Goal: Task Accomplishment & Management: Manage account settings

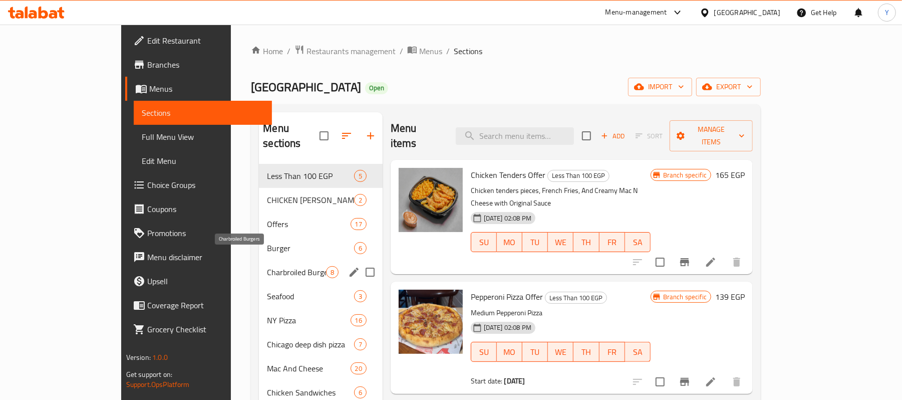
click at [272, 266] on span "Charbroiled Burgers" at bounding box center [296, 272] width 59 height 12
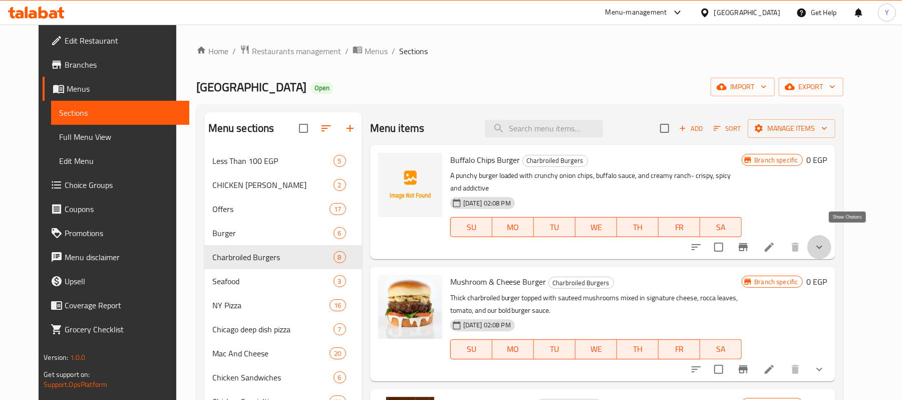
click at [826, 241] on icon "show more" at bounding box center [820, 247] width 12 height 12
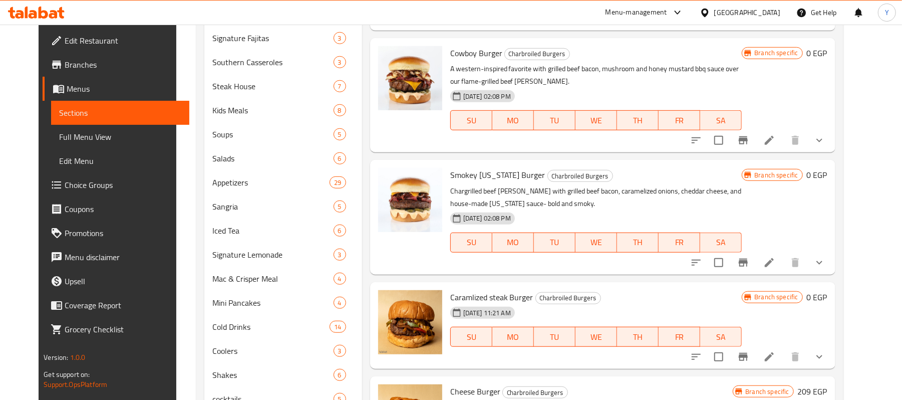
scroll to position [479, 0]
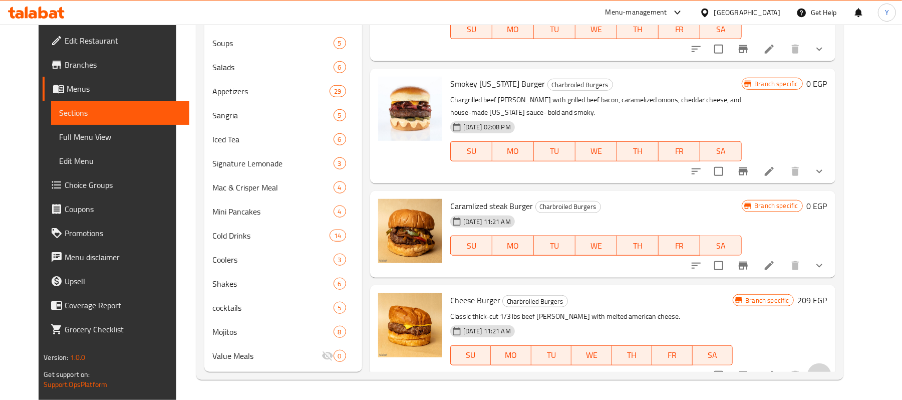
click at [832, 363] on button "show more" at bounding box center [820, 375] width 24 height 24
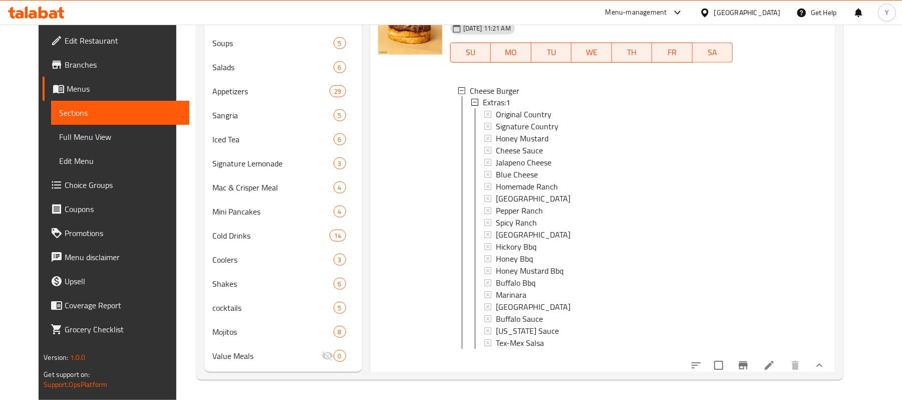
scroll to position [919, 0]
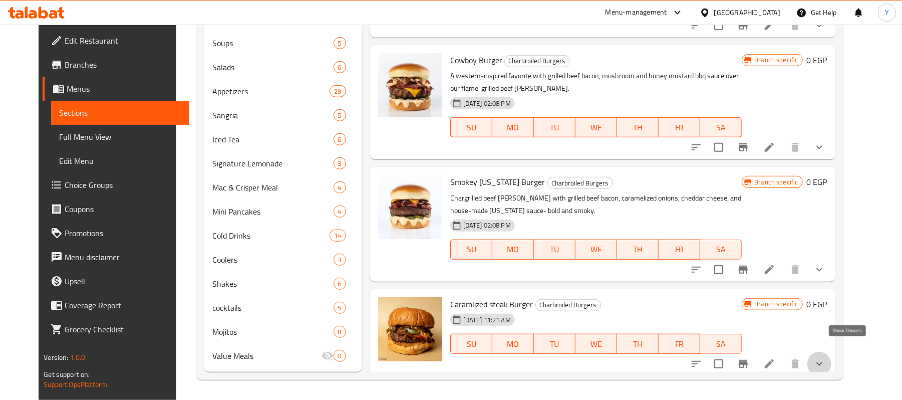
click at [826, 358] on icon "show more" at bounding box center [820, 364] width 12 height 12
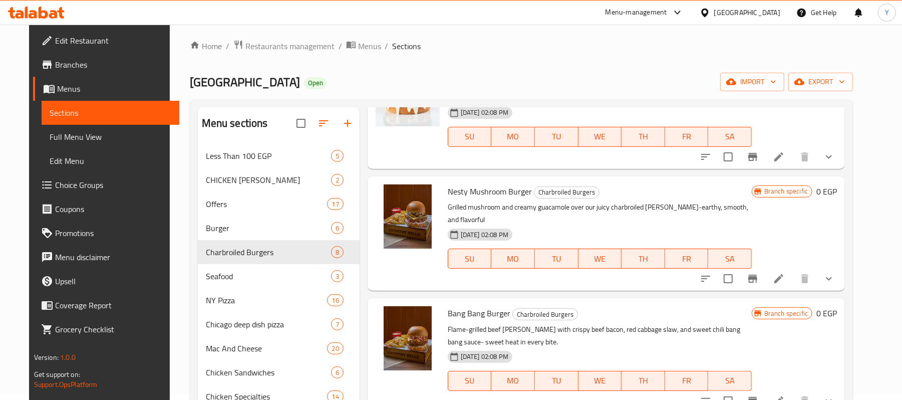
scroll to position [0, 0]
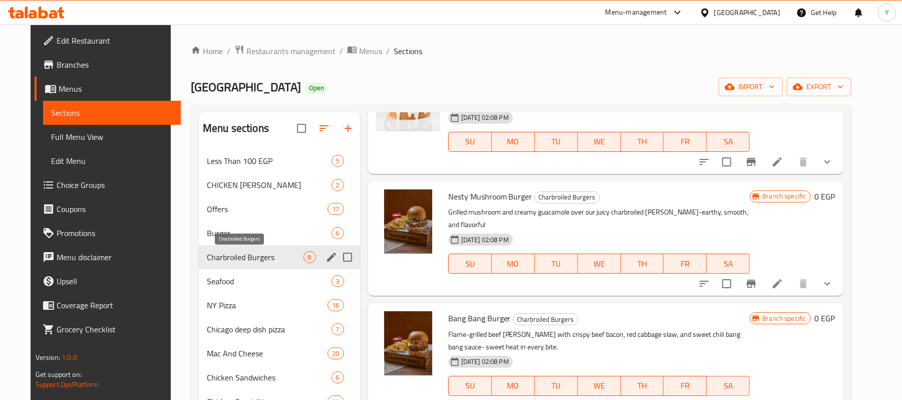
click at [283, 255] on span "Charbroiled Burgers" at bounding box center [255, 257] width 97 height 12
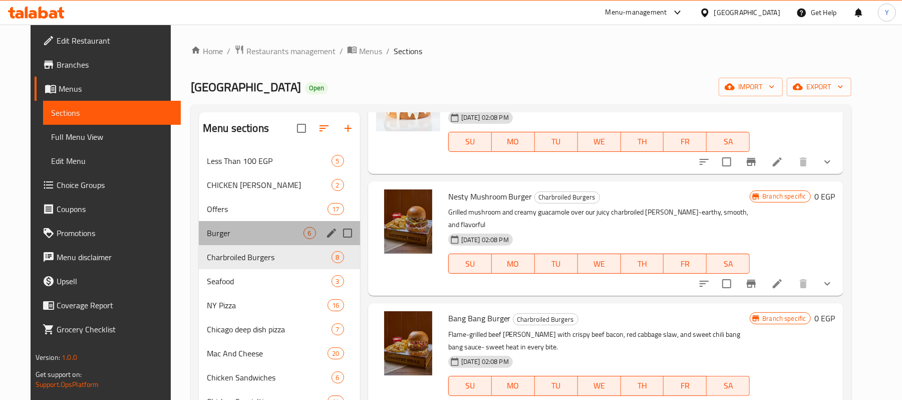
click at [269, 241] on div "Burger 6" at bounding box center [279, 233] width 161 height 24
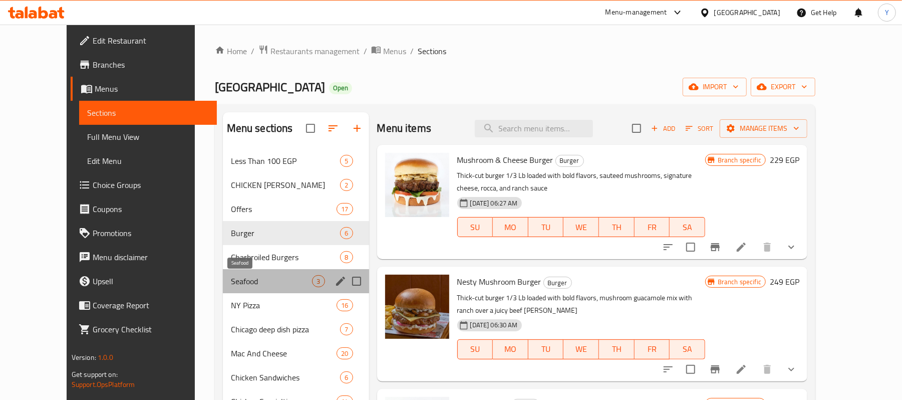
click at [269, 281] on span "Seafood" at bounding box center [272, 281] width 82 height 12
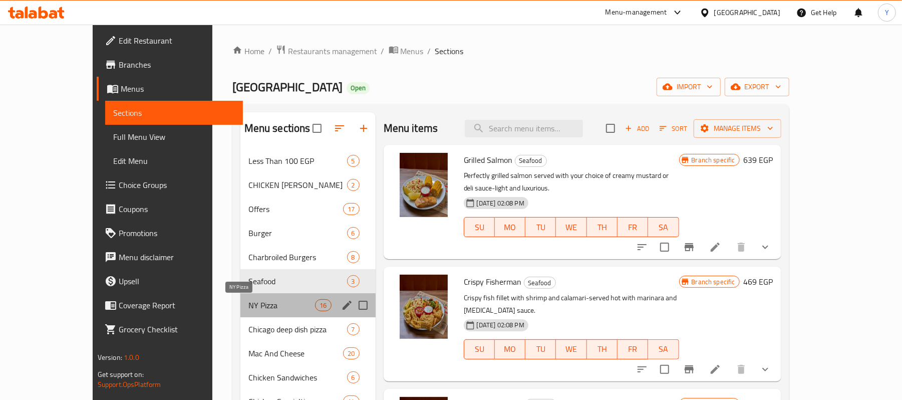
click at [268, 303] on span "NY Pizza" at bounding box center [282, 305] width 67 height 12
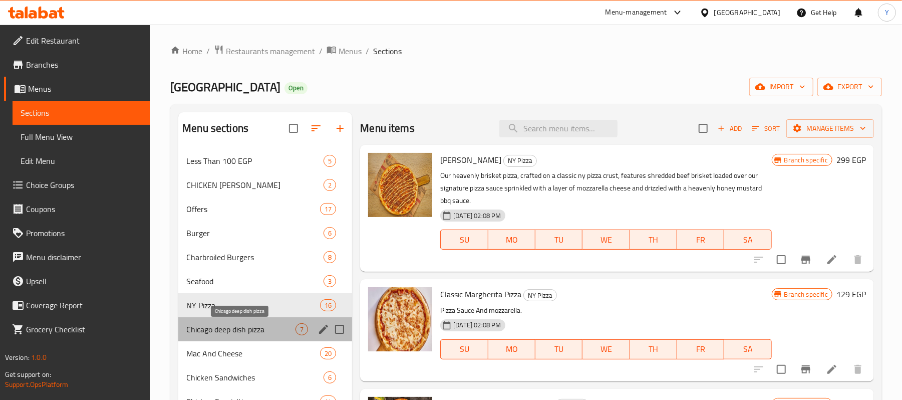
click at [265, 334] on span "Chicago deep dish pizza" at bounding box center [240, 329] width 109 height 12
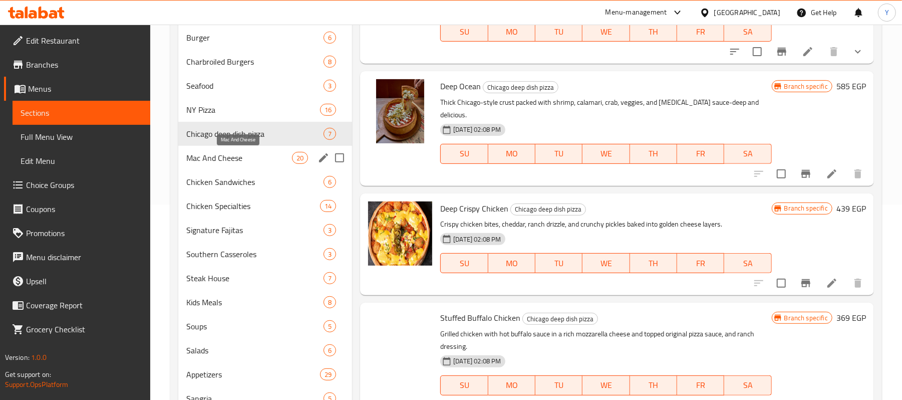
scroll to position [200, 0]
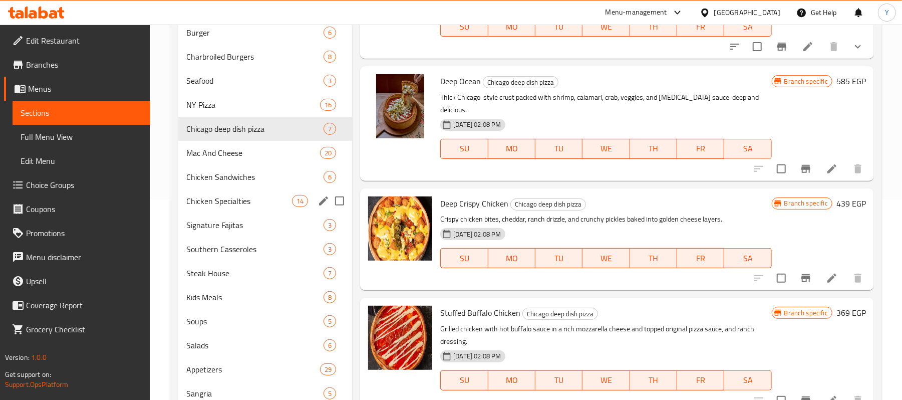
click at [263, 169] on div "Chicken Sandwiches 6" at bounding box center [265, 177] width 174 height 24
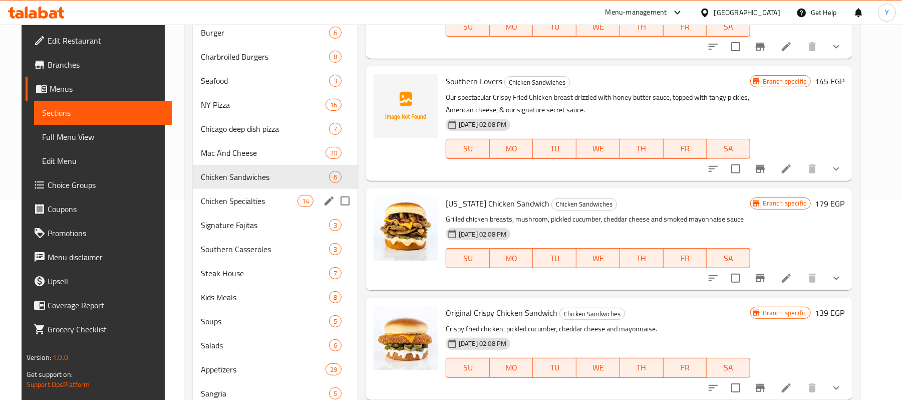
click at [277, 202] on span "Chicken Specialties" at bounding box center [249, 201] width 97 height 12
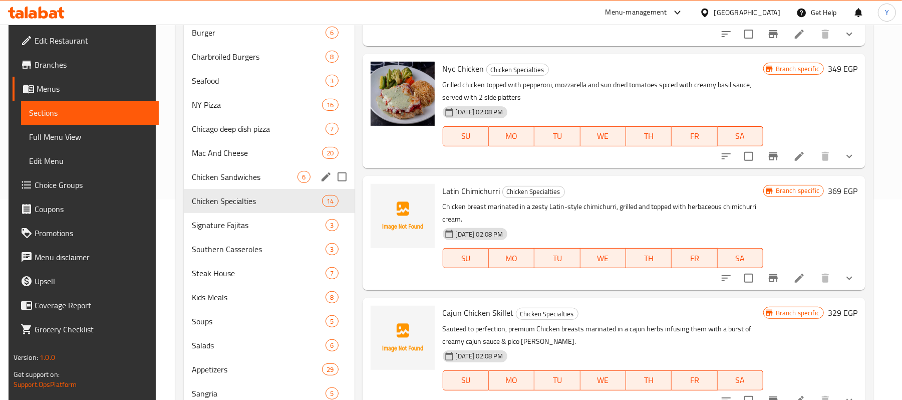
click at [278, 183] on div "Chicken Sandwiches 6" at bounding box center [269, 177] width 170 height 24
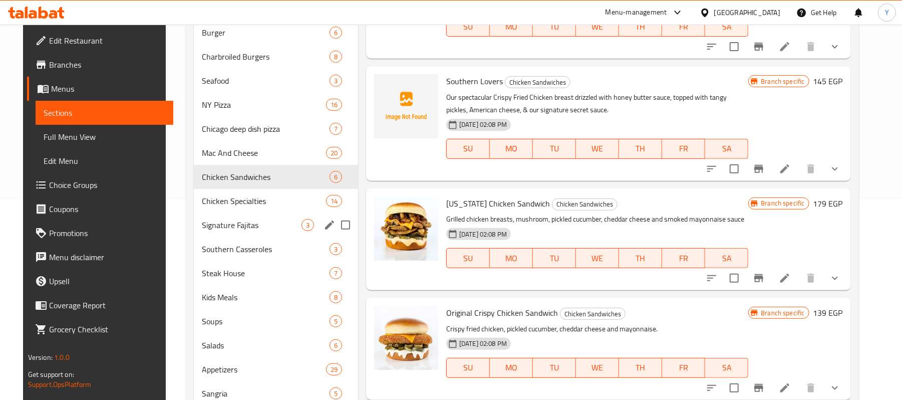
click at [283, 249] on span "Southern Casseroles" at bounding box center [266, 249] width 128 height 12
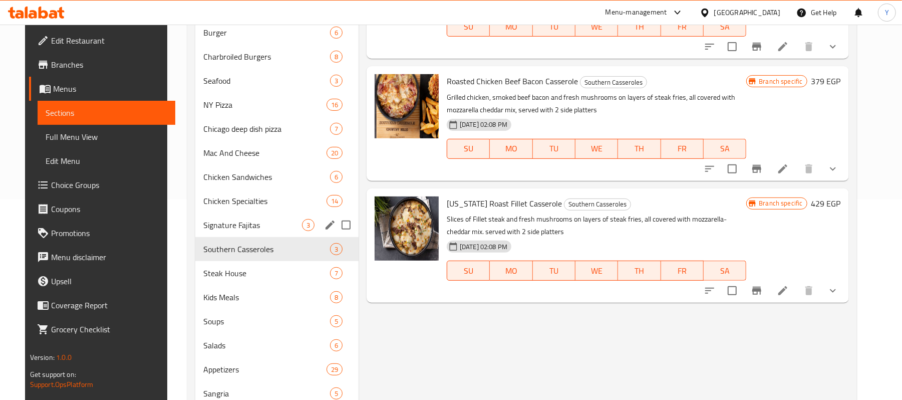
click at [285, 225] on span "Signature Fajitas" at bounding box center [252, 225] width 99 height 12
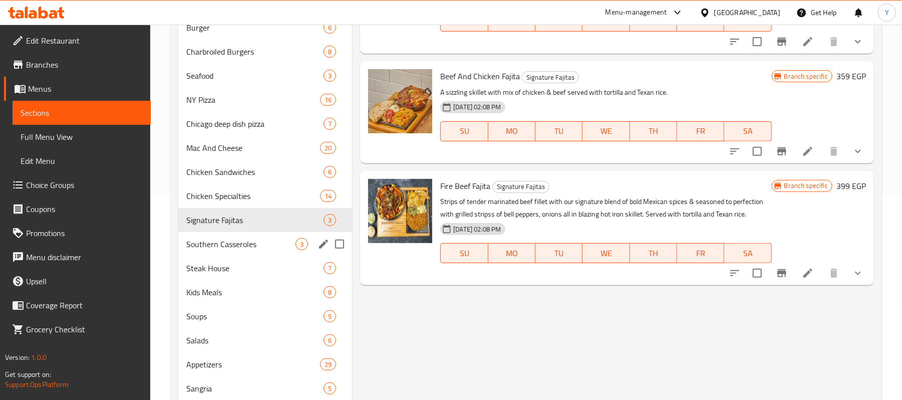
scroll to position [401, 0]
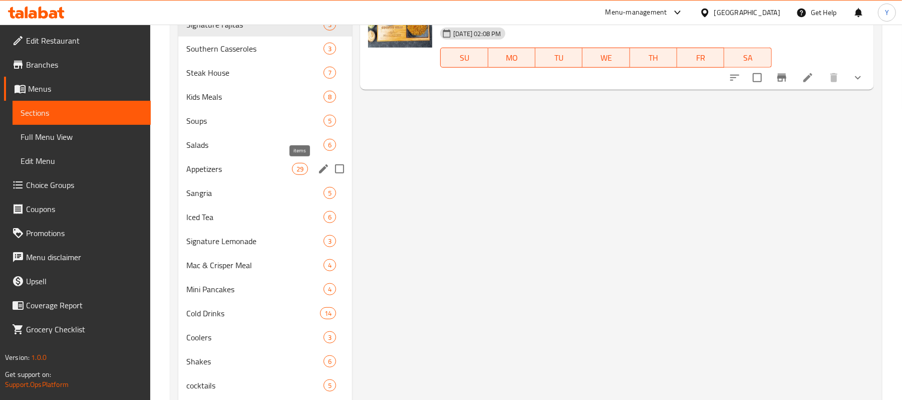
click at [293, 171] on span "29" at bounding box center [300, 169] width 15 height 10
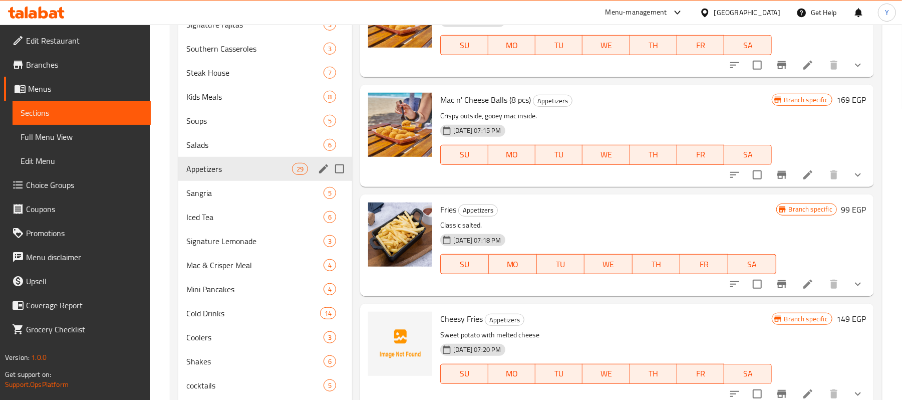
scroll to position [200, 0]
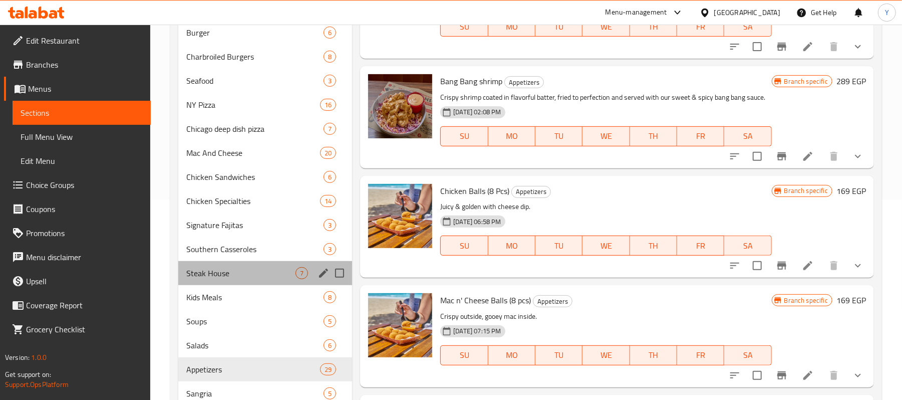
click at [282, 265] on div "Steak House 7" at bounding box center [265, 273] width 174 height 24
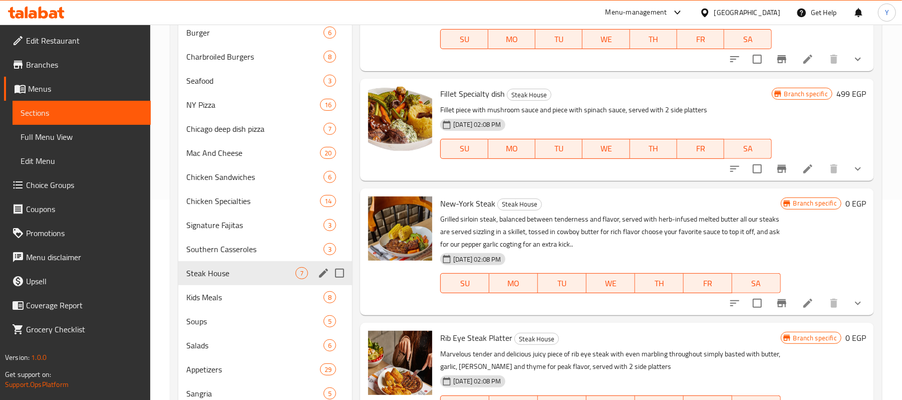
click at [220, 249] on span "Southern Casseroles" at bounding box center [254, 249] width 137 height 12
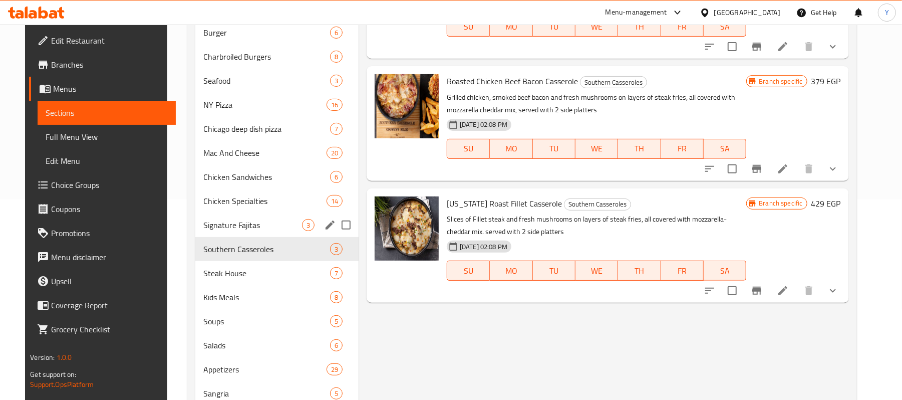
click at [222, 233] on div "Signature Fajitas 3" at bounding box center [276, 225] width 163 height 24
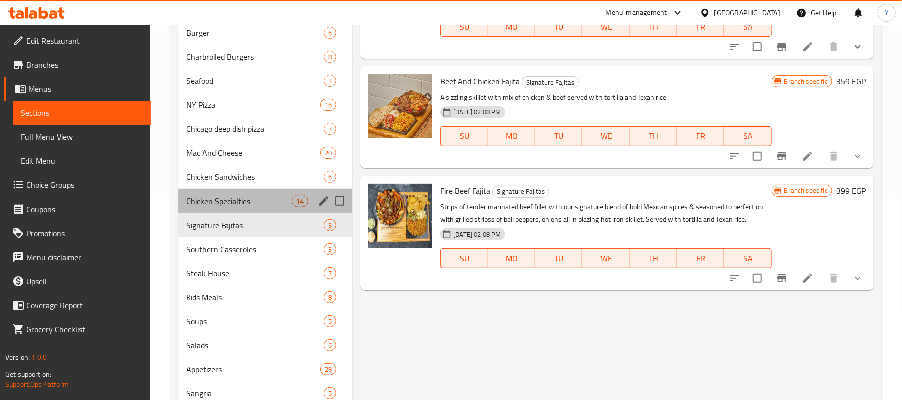
click at [239, 208] on div "Chicken Specialties 14" at bounding box center [265, 201] width 174 height 24
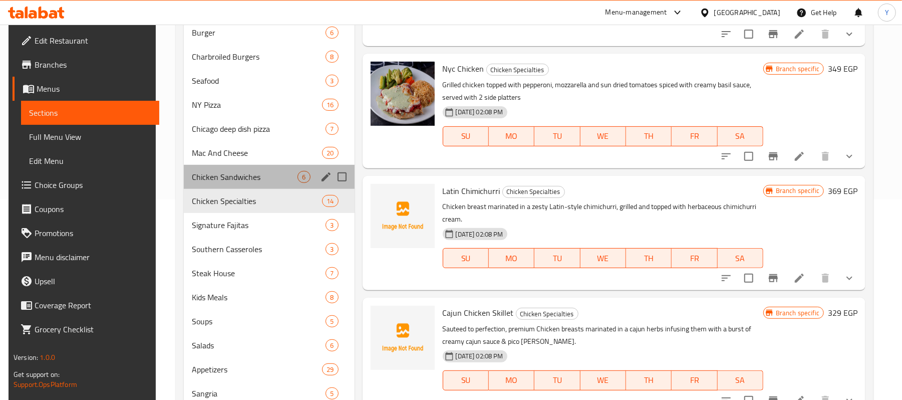
click at [253, 165] on div "Chicken Sandwiches 6" at bounding box center [269, 177] width 170 height 24
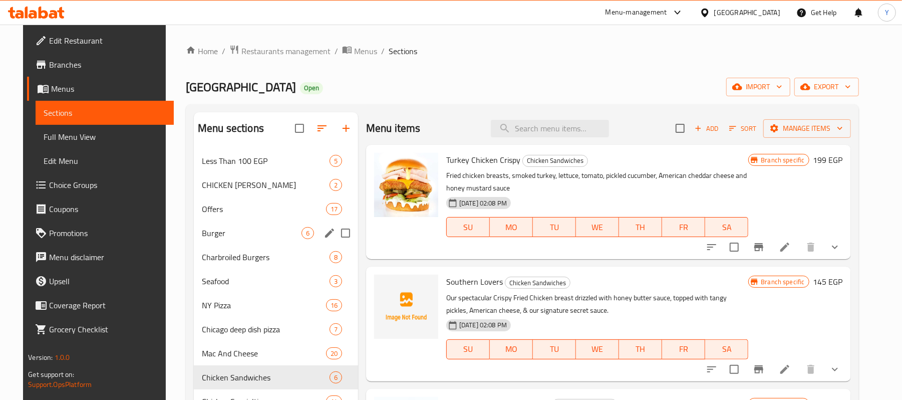
click at [252, 226] on div "Burger 6" at bounding box center [276, 233] width 164 height 24
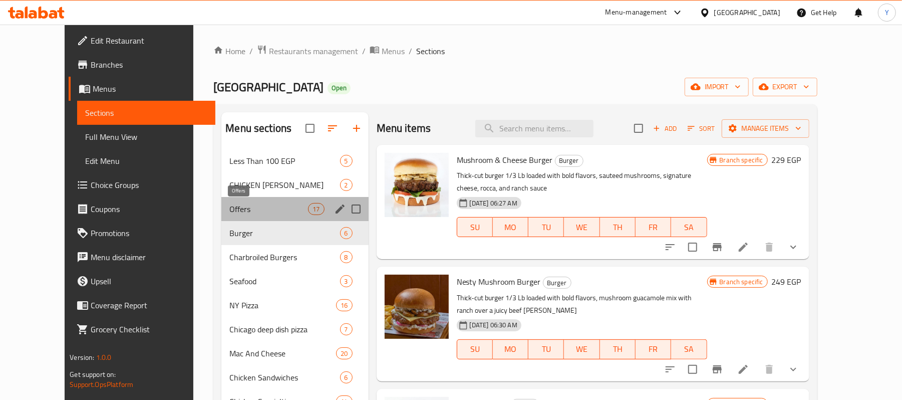
click at [254, 207] on span "Offers" at bounding box center [268, 209] width 79 height 12
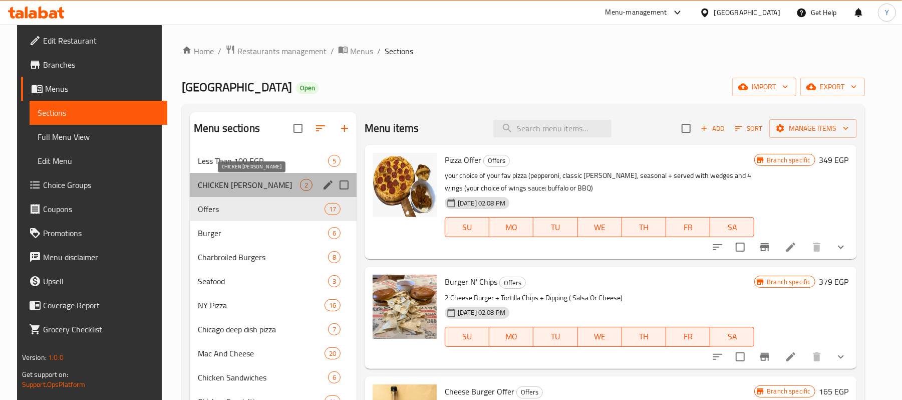
click at [259, 189] on span "CHICKEN [PERSON_NAME]" at bounding box center [249, 185] width 102 height 12
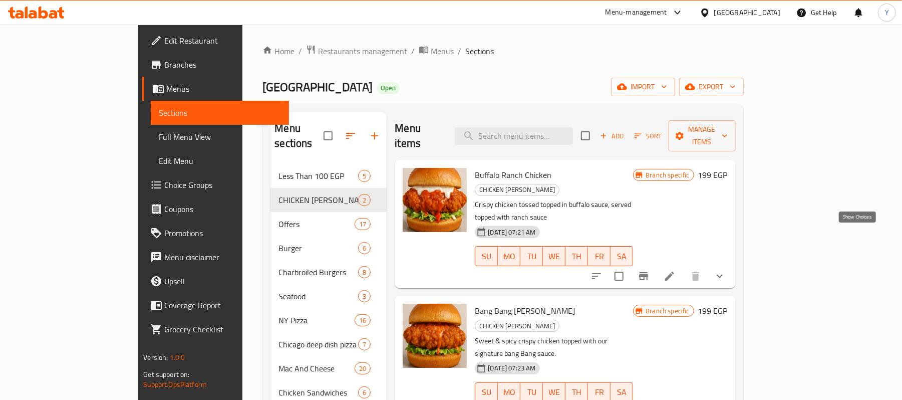
click at [726, 270] on icon "show more" at bounding box center [720, 276] width 12 height 12
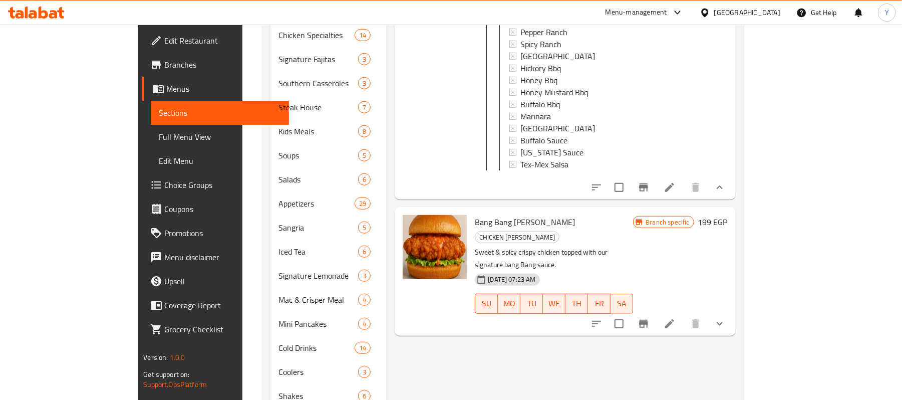
scroll to position [401, 0]
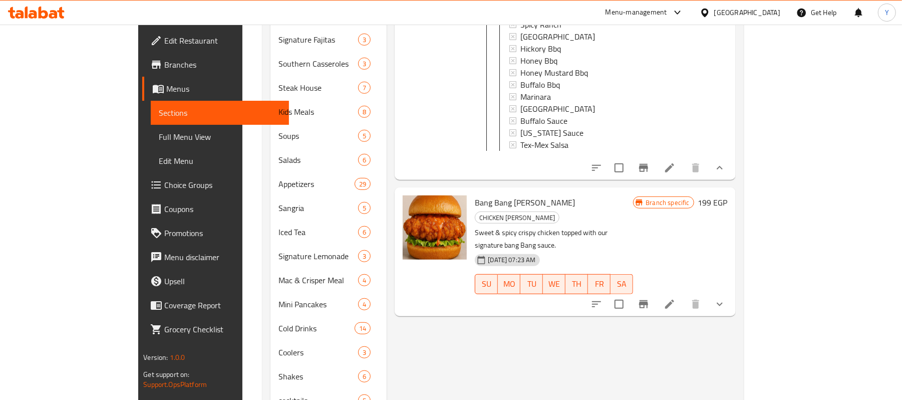
click at [732, 292] on button "show more" at bounding box center [720, 304] width 24 height 24
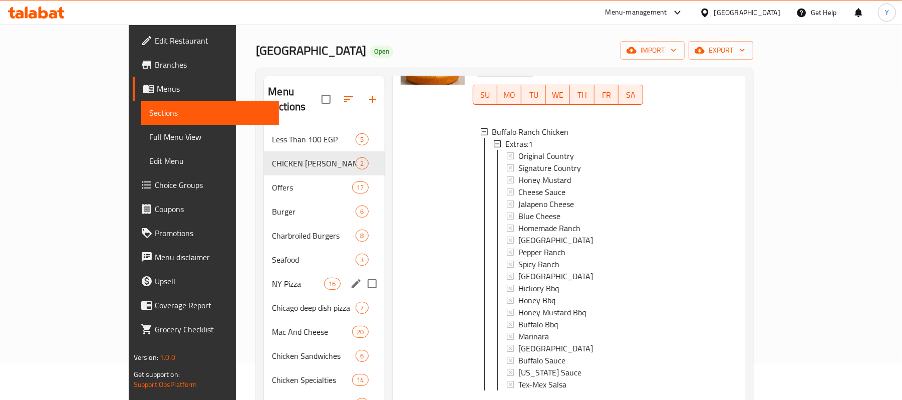
scroll to position [0, 0]
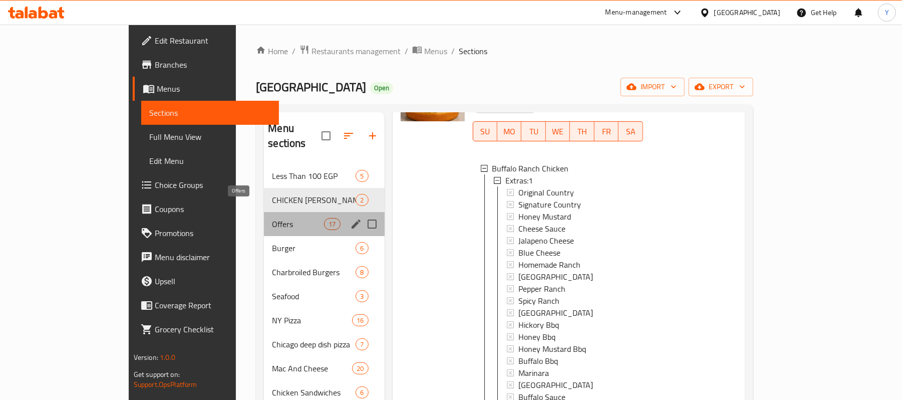
click at [272, 218] on span "Offers" at bounding box center [298, 224] width 52 height 12
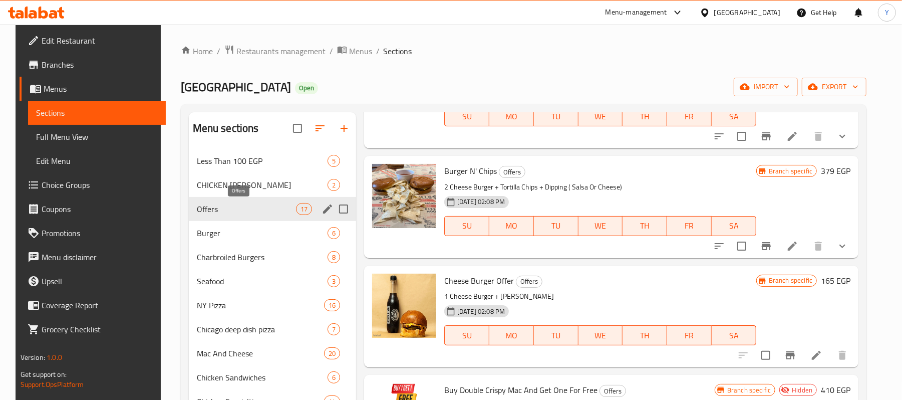
scroll to position [71, 0]
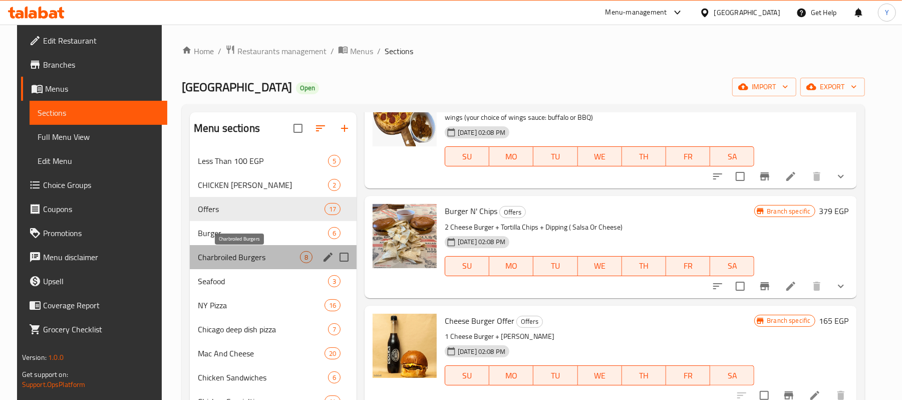
click at [251, 259] on span "Charbroiled Burgers" at bounding box center [249, 257] width 102 height 12
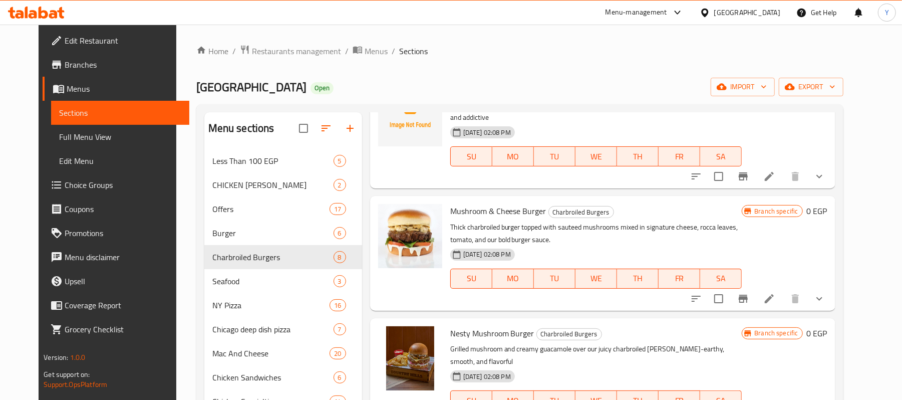
click at [832, 287] on button "show more" at bounding box center [820, 299] width 24 height 24
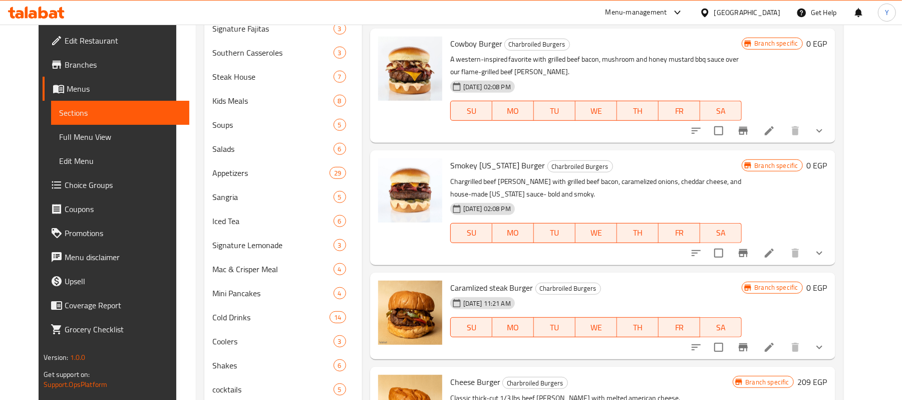
scroll to position [479, 0]
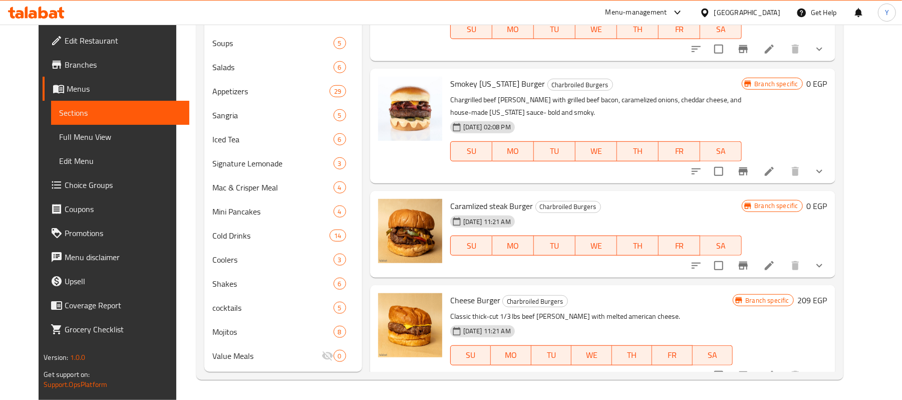
click at [832, 257] on button "show more" at bounding box center [820, 266] width 24 height 24
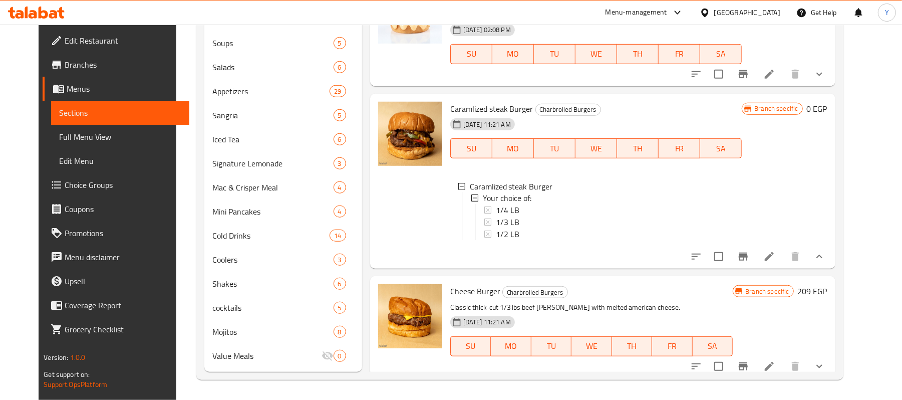
scroll to position [1115, 0]
click at [826, 361] on icon "show more" at bounding box center [820, 365] width 12 height 12
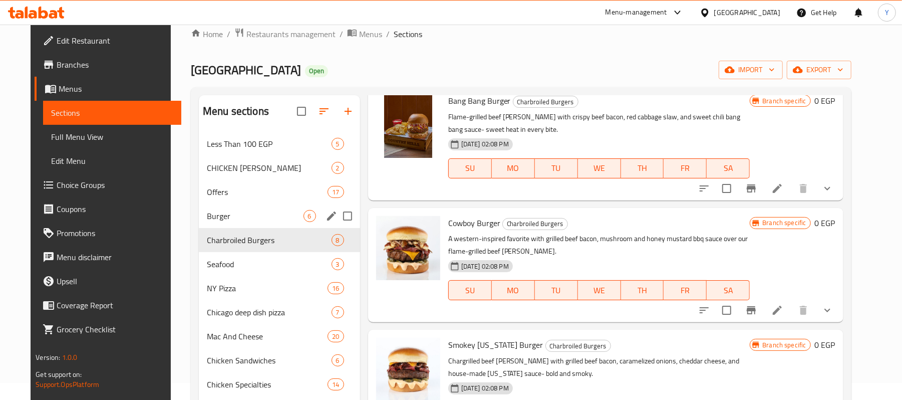
scroll to position [0, 0]
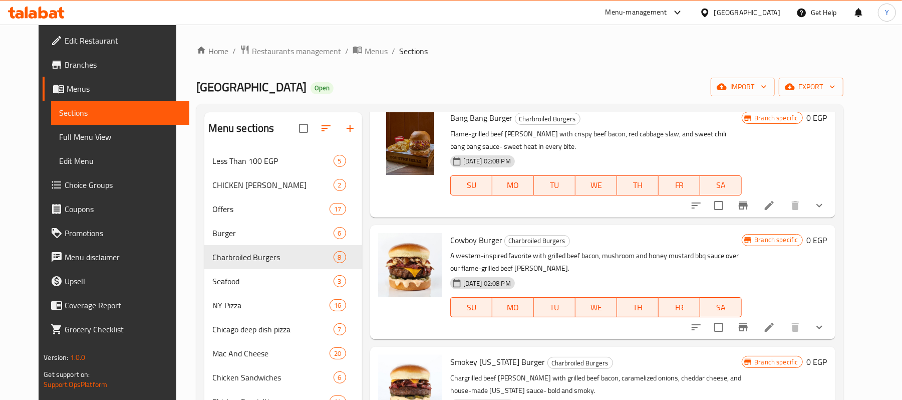
click at [73, 181] on span "Choice Groups" at bounding box center [123, 185] width 117 height 12
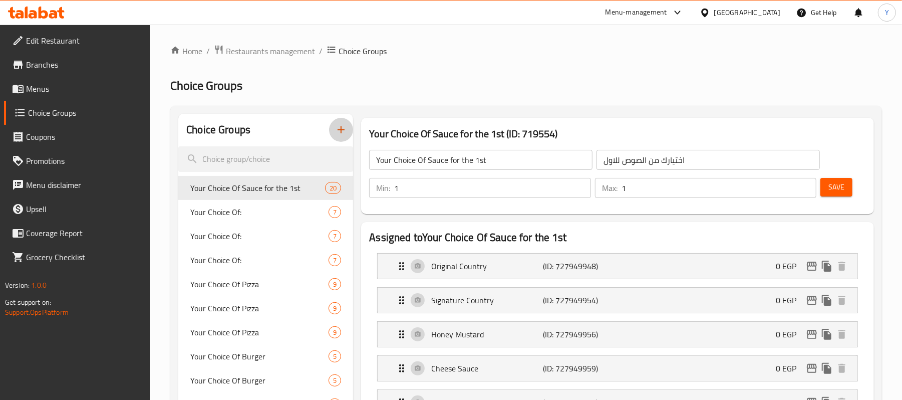
click at [331, 131] on button "button" at bounding box center [341, 130] width 24 height 24
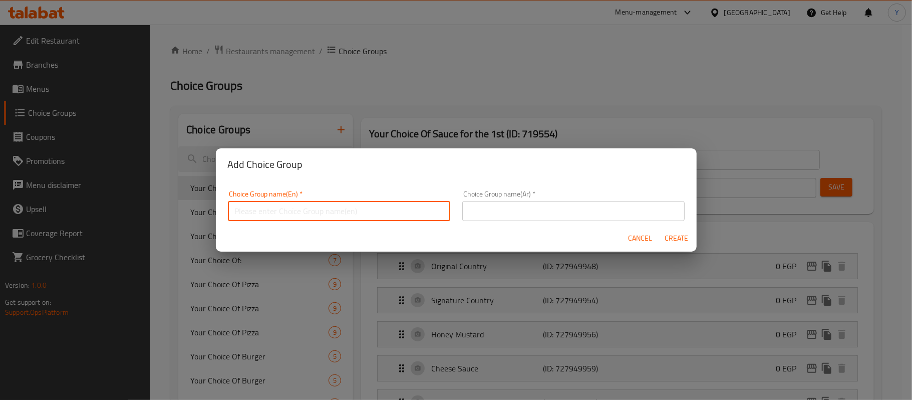
click at [383, 218] on input "text" at bounding box center [339, 211] width 222 height 20
type input "m"
type input "Make it combo"
click at [564, 220] on input "text" at bounding box center [573, 211] width 222 height 20
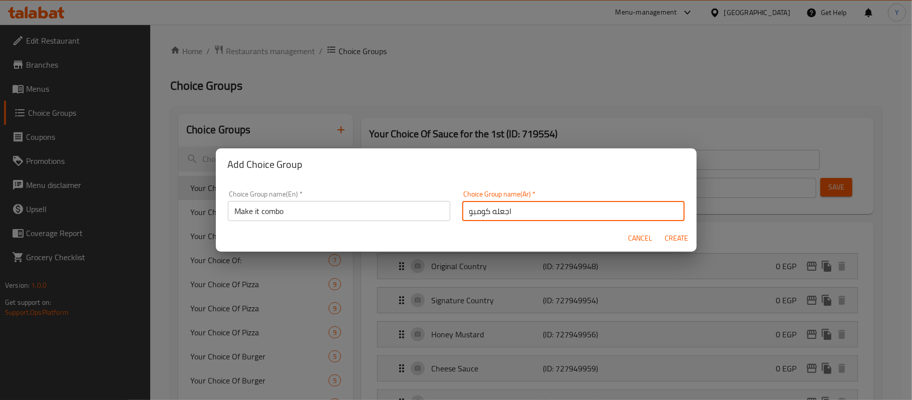
type input "اجعله كومبو"
click at [676, 249] on div "Cancel Create" at bounding box center [456, 238] width 481 height 27
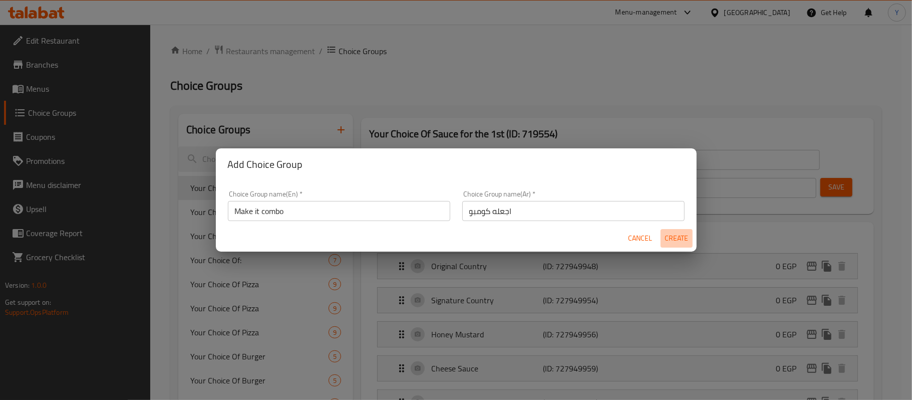
click at [676, 246] on button "Create" at bounding box center [677, 238] width 32 height 19
type input "Make it combo"
type input "اجعله كومبو"
type input "0"
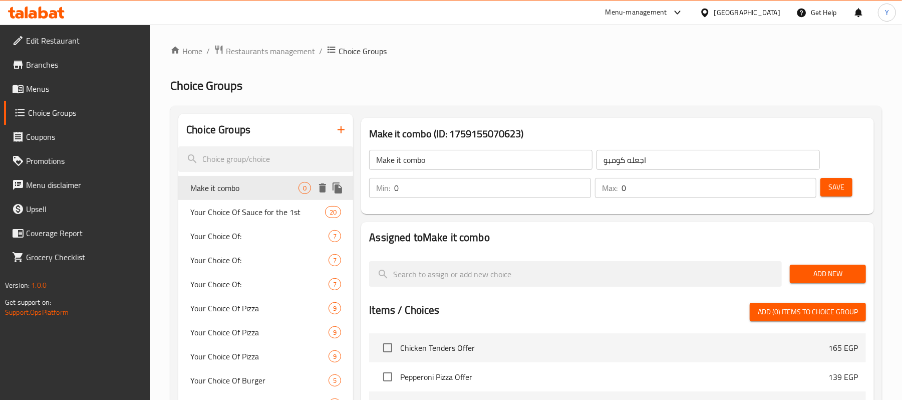
click at [241, 188] on span "Make it combo" at bounding box center [244, 188] width 108 height 12
click at [510, 198] on div "Min: 0 ​" at bounding box center [479, 188] width 225 height 24
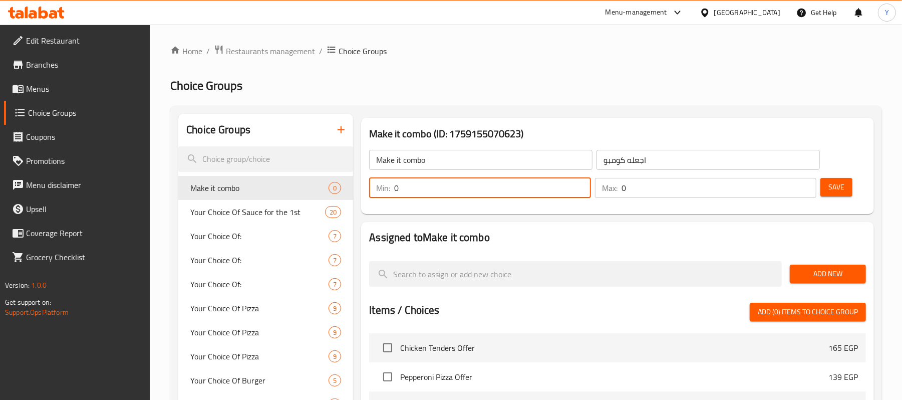
click at [510, 186] on input "0" at bounding box center [492, 188] width 196 height 20
click at [814, 266] on button "Add New" at bounding box center [828, 274] width 76 height 19
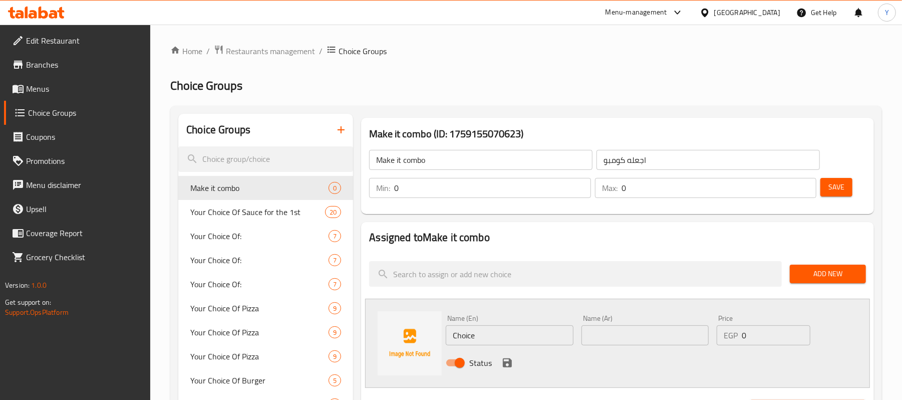
click at [530, 321] on div "Name (En) Choice Name (En)" at bounding box center [509, 330] width 127 height 31
click at [534, 325] on div "Name (En) Choice Name (En)" at bounding box center [509, 330] width 127 height 31
click at [534, 325] on input "Choice" at bounding box center [509, 335] width 127 height 20
click at [470, 189] on input "0" at bounding box center [492, 188] width 196 height 20
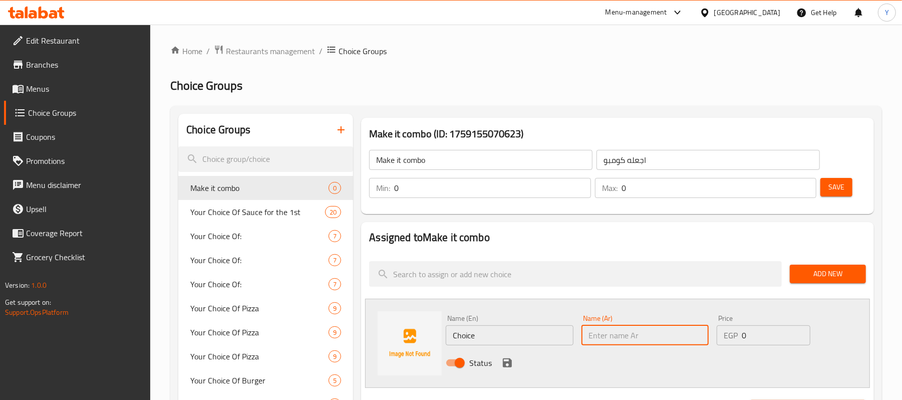
click at [601, 329] on input "text" at bounding box center [645, 335] width 127 height 20
paste input "مشروب غازي"
type input "مشروب غازي"
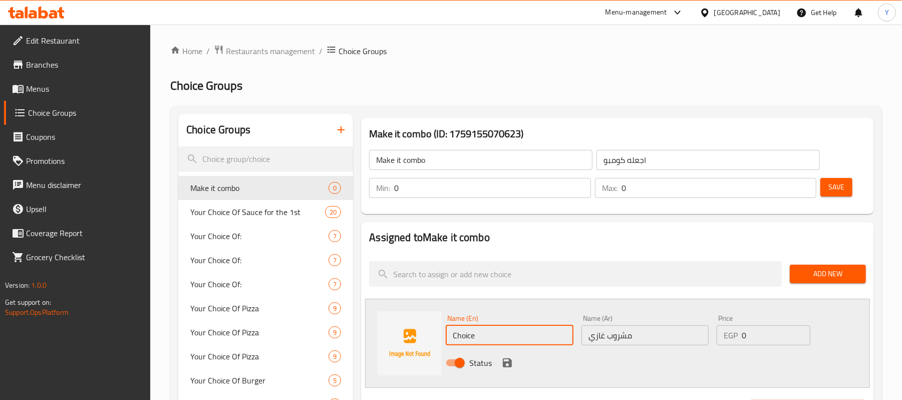
click at [550, 331] on input "Choice" at bounding box center [509, 335] width 127 height 20
click at [498, 336] on input "Choice" at bounding box center [509, 335] width 127 height 20
paste input "Soft Drink"
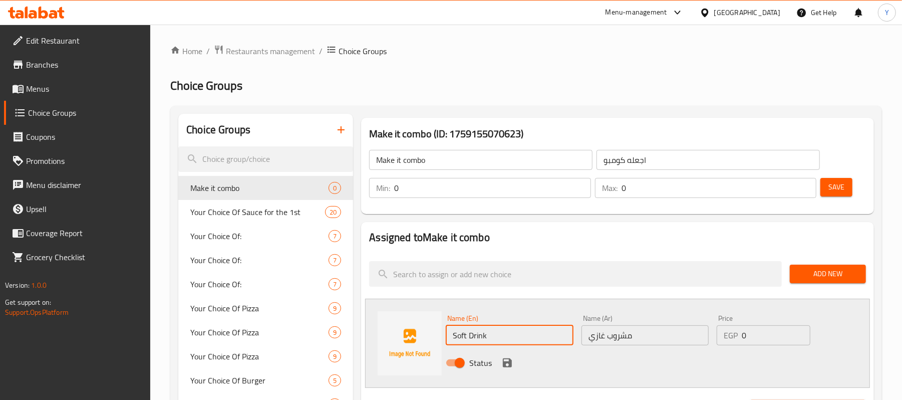
type input "Soft Drink"
click at [747, 331] on input "0" at bounding box center [776, 335] width 69 height 20
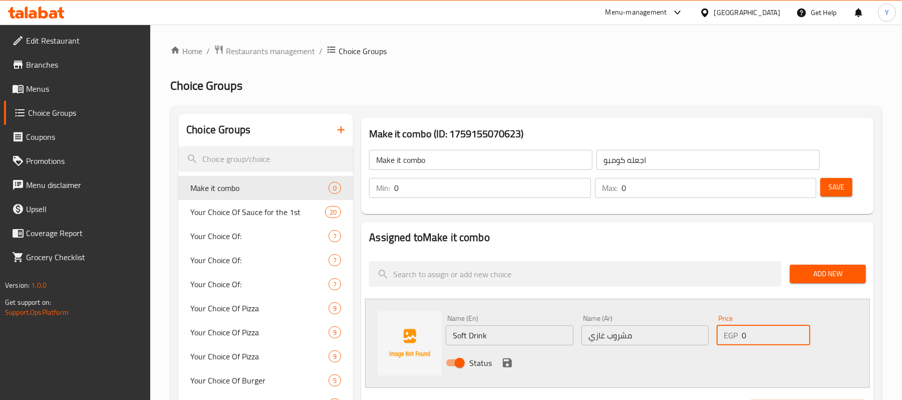
click at [747, 331] on input "0" at bounding box center [776, 335] width 69 height 20
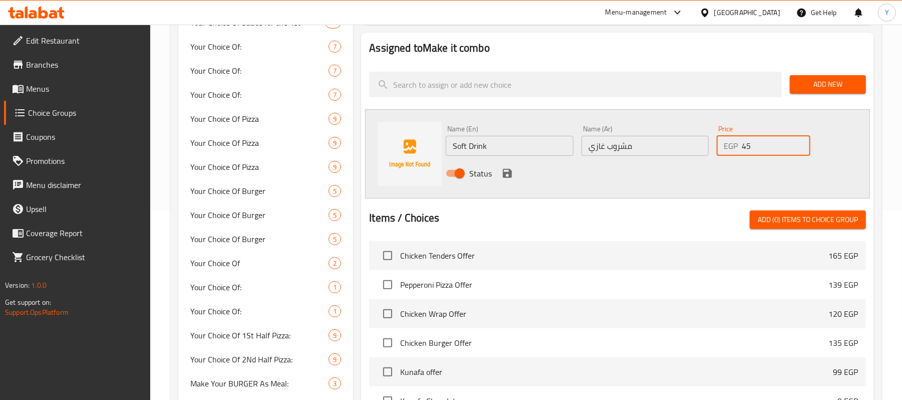
scroll to position [200, 0]
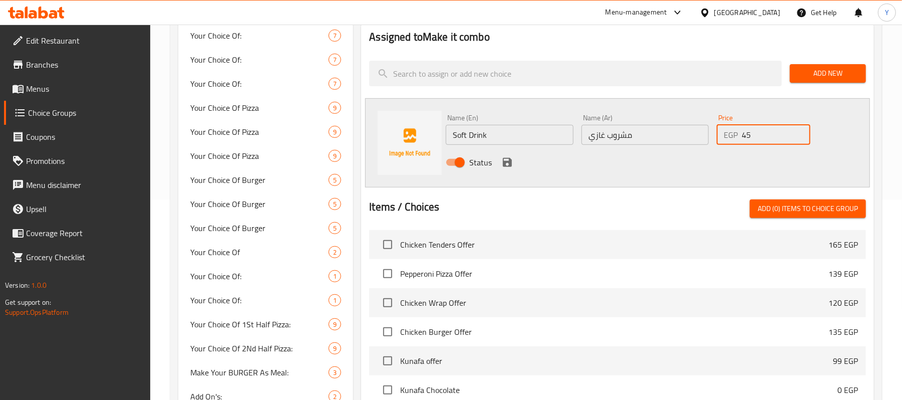
type input "45"
click at [512, 167] on icon "save" at bounding box center [508, 162] width 12 height 12
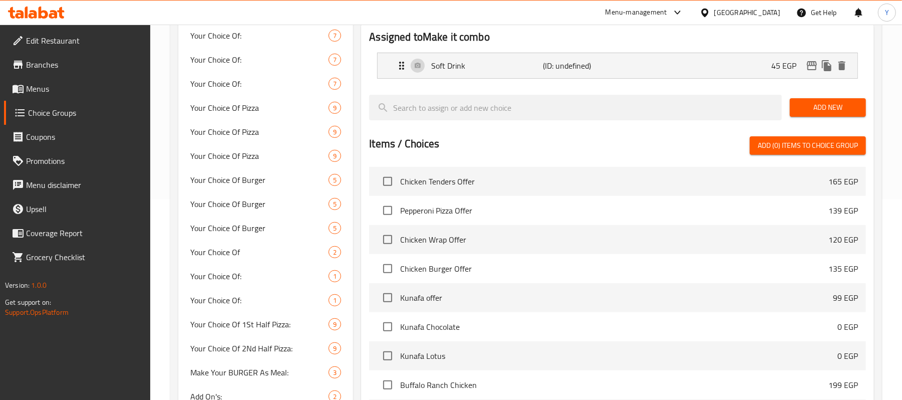
click at [806, 111] on span "Add New" at bounding box center [828, 107] width 60 height 13
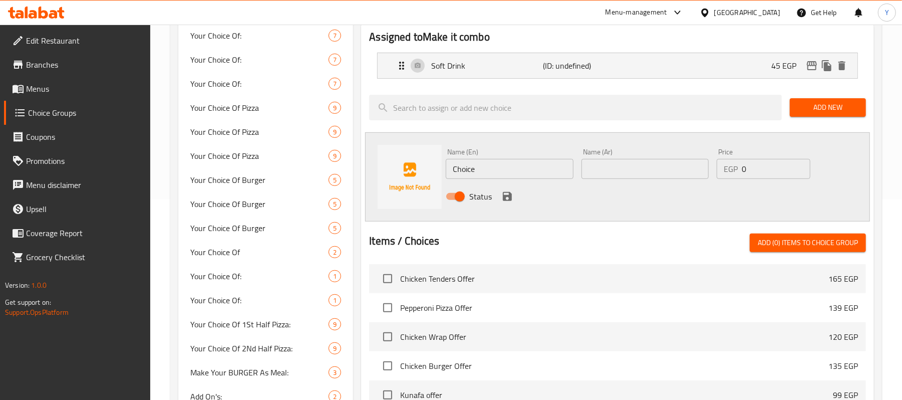
click at [609, 170] on input "text" at bounding box center [645, 169] width 127 height 20
click at [531, 169] on input "Choice" at bounding box center [509, 169] width 127 height 20
paste input "Soft Drink + Fries"
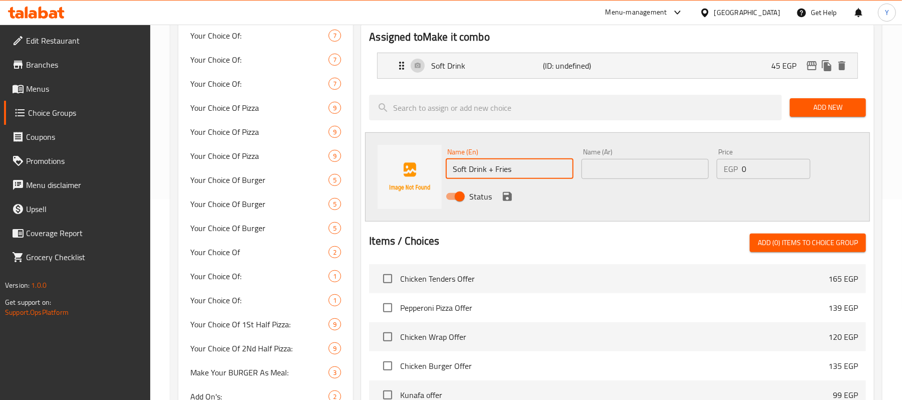
type input "Soft Drink + Fries"
click at [614, 169] on input "text" at bounding box center [645, 169] width 127 height 20
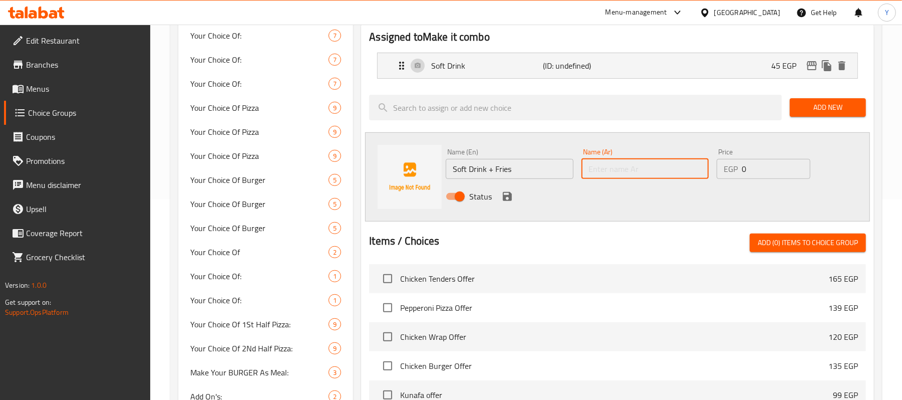
paste input "مشروب غازي + بطاطس محمرة"
type input "مشروب غازي + بطاطس محمرة"
click at [748, 165] on input "0" at bounding box center [776, 169] width 69 height 20
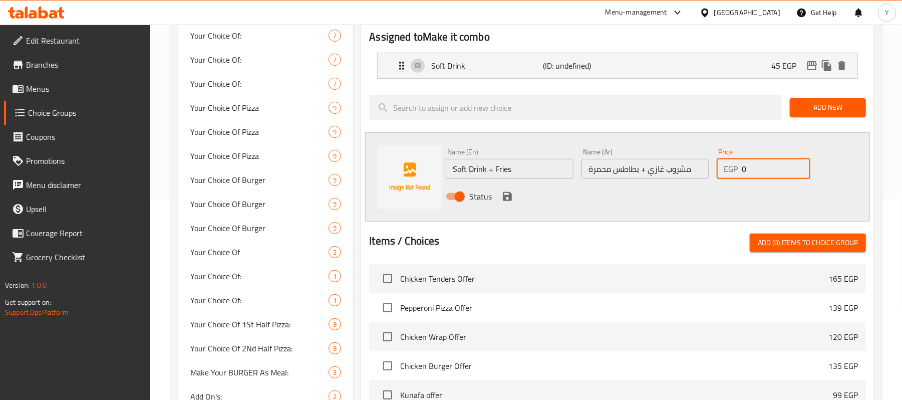
click at [748, 165] on input "0" at bounding box center [776, 169] width 69 height 20
type input "59"
click at [506, 195] on icon "save" at bounding box center [508, 196] width 12 height 12
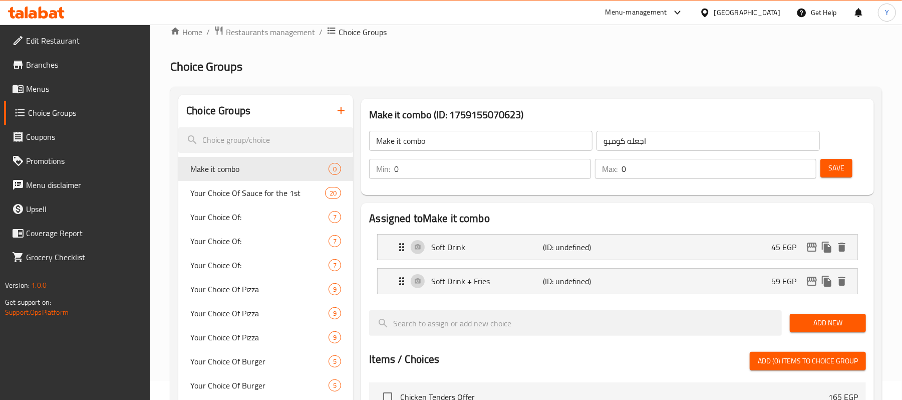
scroll to position [0, 0]
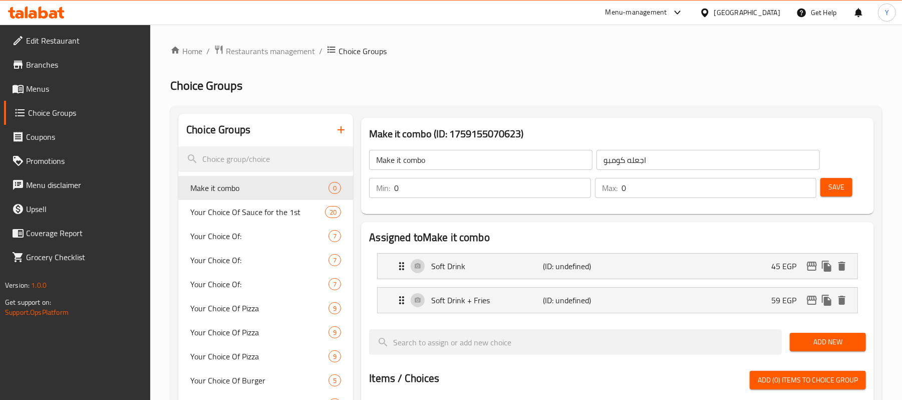
click at [831, 335] on button "Add New" at bounding box center [828, 342] width 76 height 19
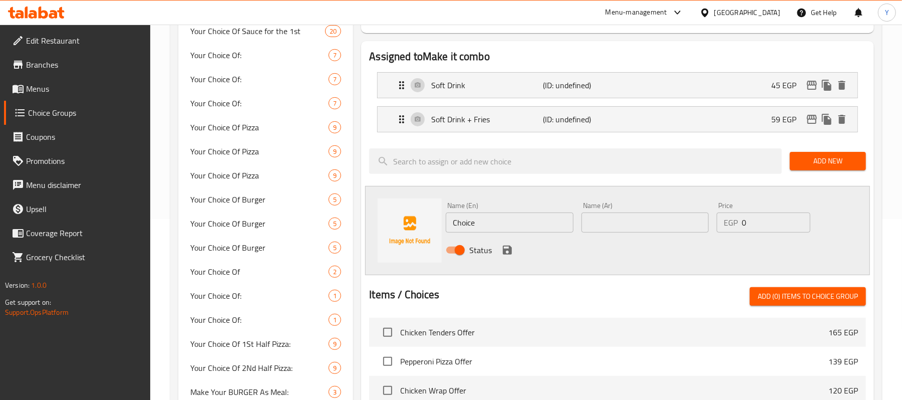
scroll to position [200, 0]
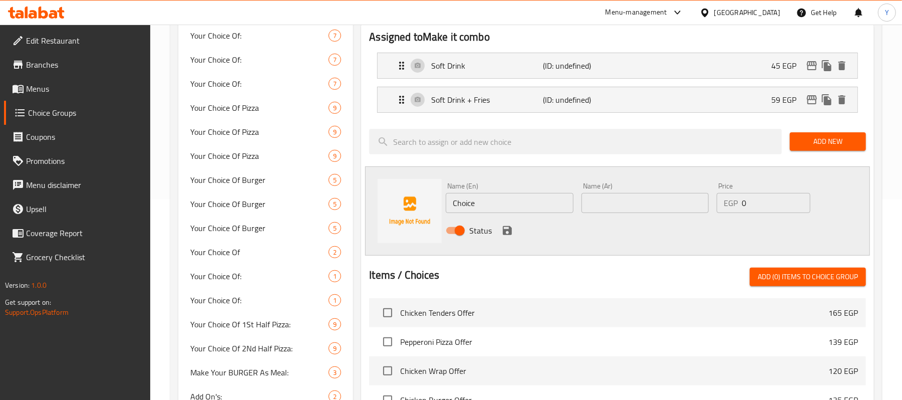
click at [617, 203] on input "text" at bounding box center [645, 203] width 127 height 20
paste input "مشروب غازي + بطاطس ودجز"
type input "مشروب غازي + بطاطس ودجز"
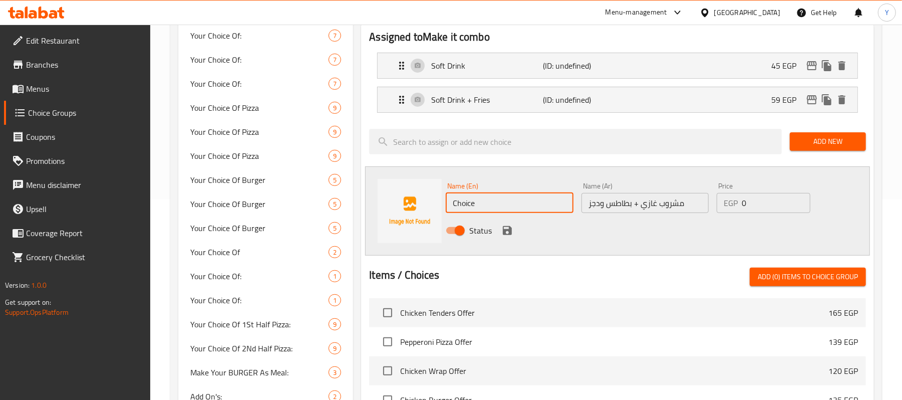
click at [511, 195] on input "Choice" at bounding box center [509, 203] width 127 height 20
paste input "Soft Drink + Wedges"
type input "Soft Drink + Wedges"
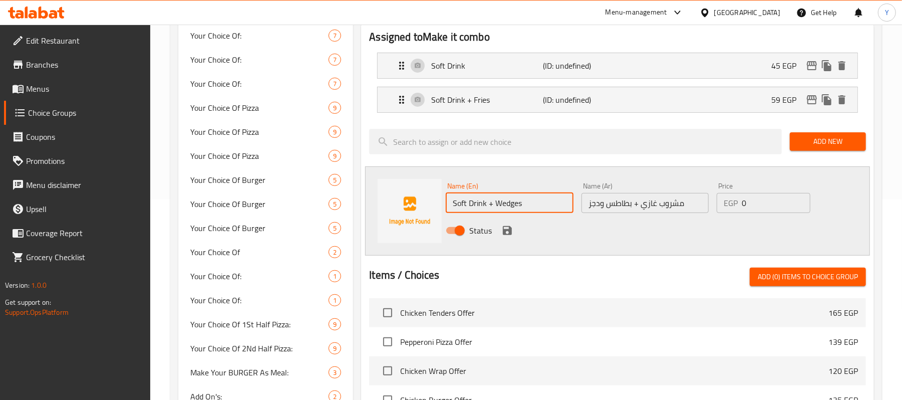
click at [758, 212] on input "0" at bounding box center [776, 203] width 69 height 20
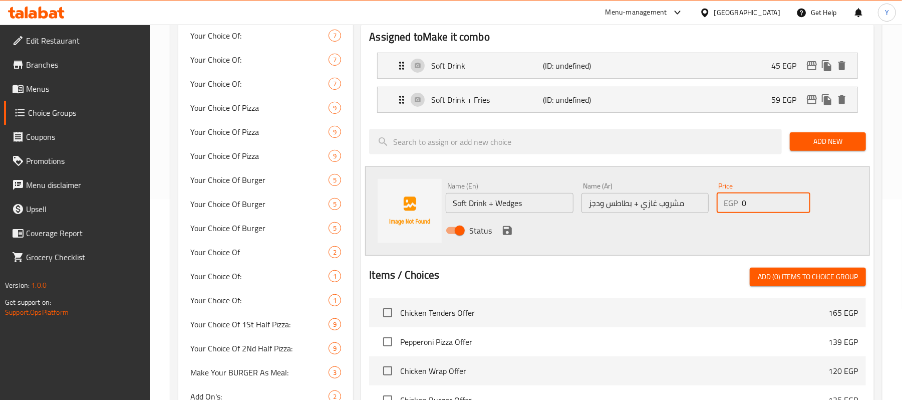
click at [758, 212] on input "0" at bounding box center [776, 203] width 69 height 20
type input "65"
click at [512, 226] on icon "save" at bounding box center [508, 230] width 12 height 12
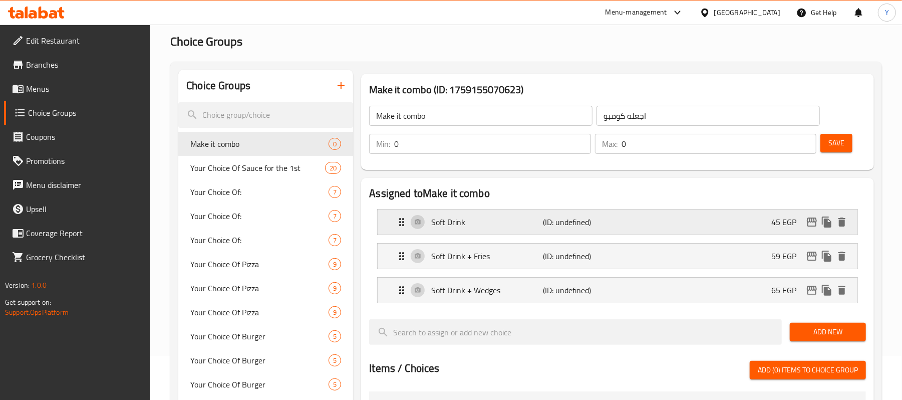
scroll to position [0, 0]
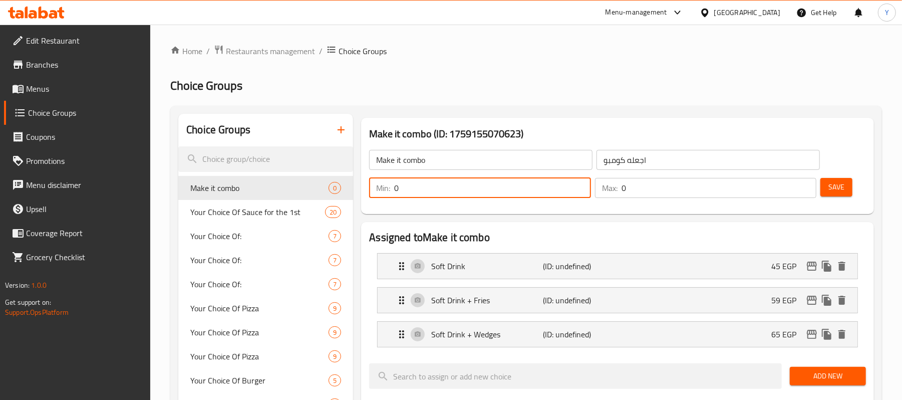
click at [492, 191] on input "0" at bounding box center [492, 188] width 196 height 20
click at [530, 195] on input "1" at bounding box center [492, 188] width 196 height 20
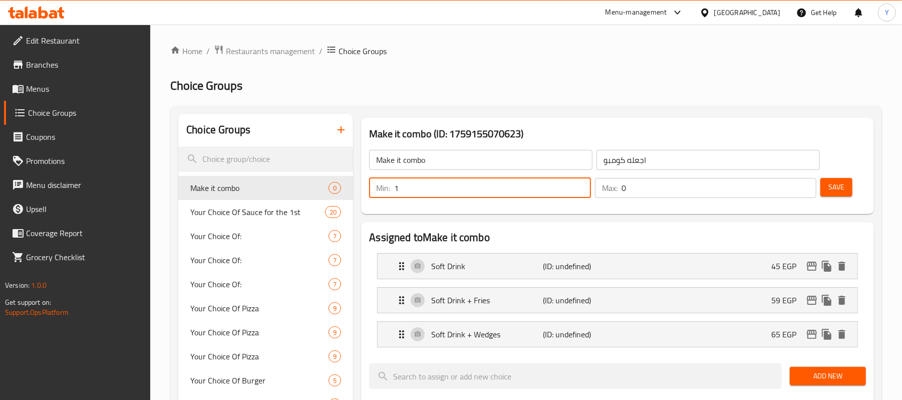
click at [530, 195] on input "1" at bounding box center [492, 188] width 196 height 20
type input "0"
click at [647, 193] on input "0" at bounding box center [719, 188] width 195 height 20
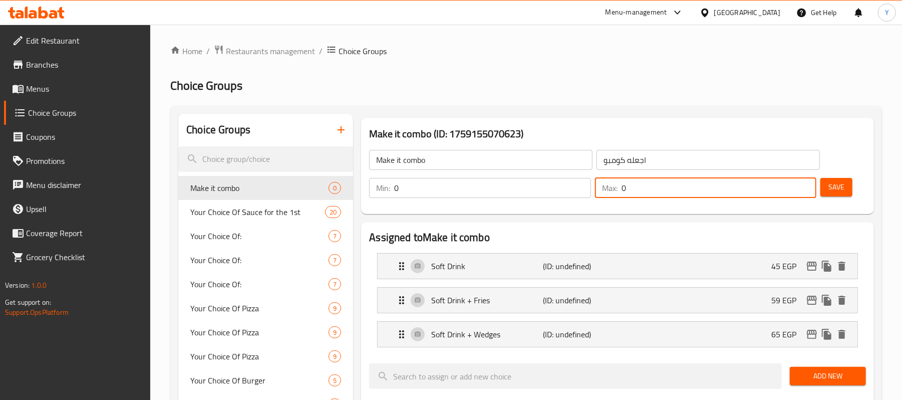
click at [647, 193] on input "0" at bounding box center [719, 188] width 195 height 20
type input "3"
type input "4"
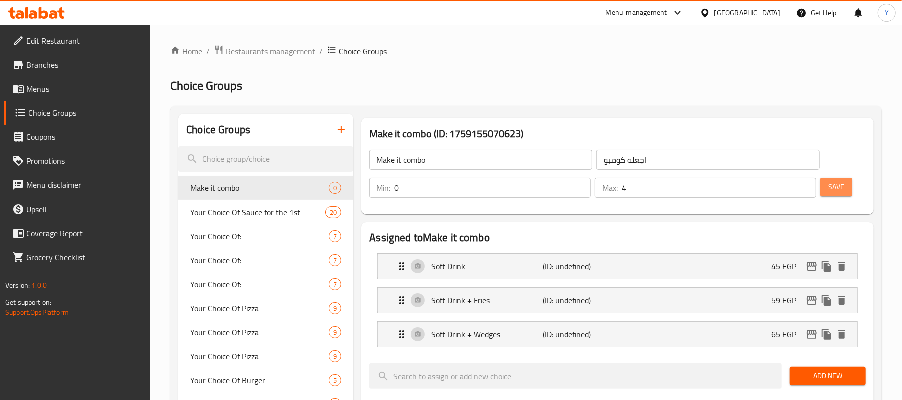
click at [823, 184] on button "Save" at bounding box center [837, 187] width 32 height 19
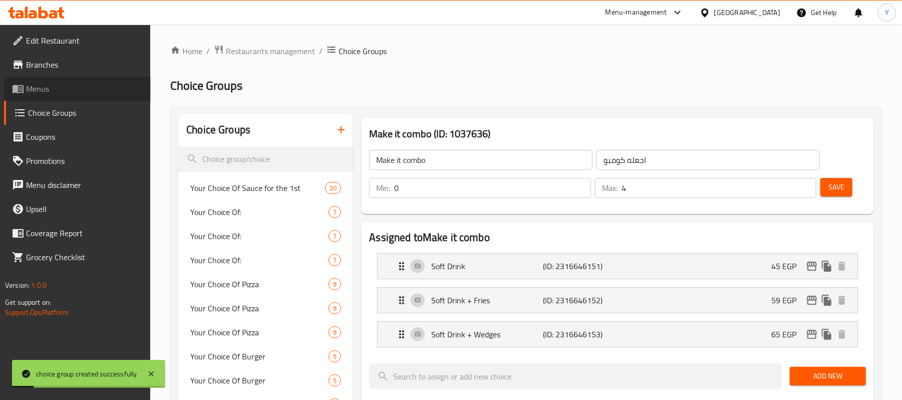
click at [57, 91] on span "Menus" at bounding box center [84, 89] width 117 height 12
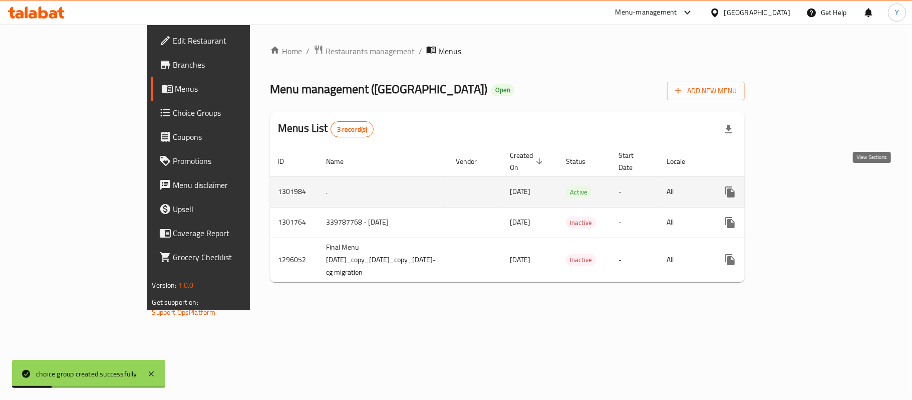
click at [815, 188] on link "enhanced table" at bounding box center [803, 192] width 24 height 24
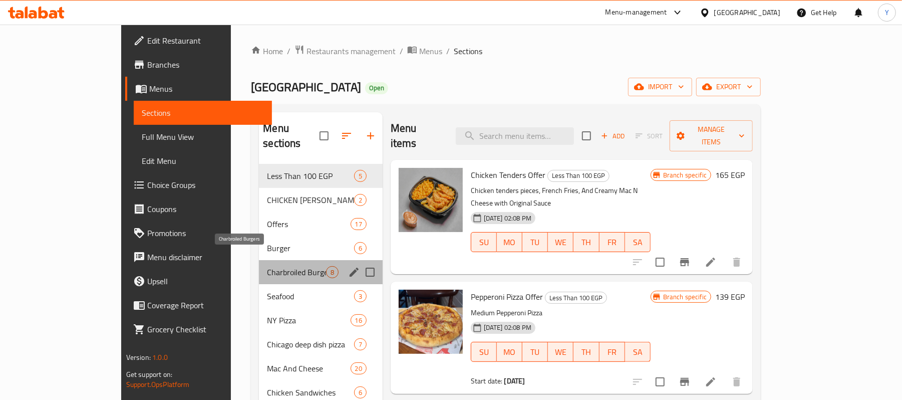
click at [285, 266] on span "Charbroiled Burgers" at bounding box center [296, 272] width 59 height 12
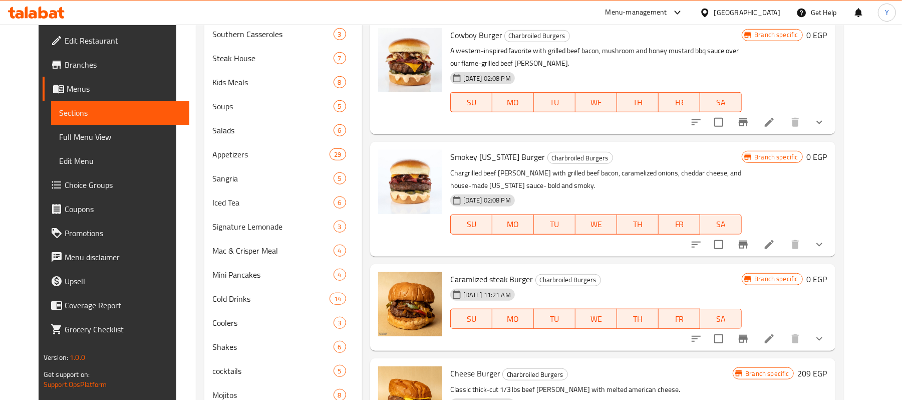
scroll to position [479, 0]
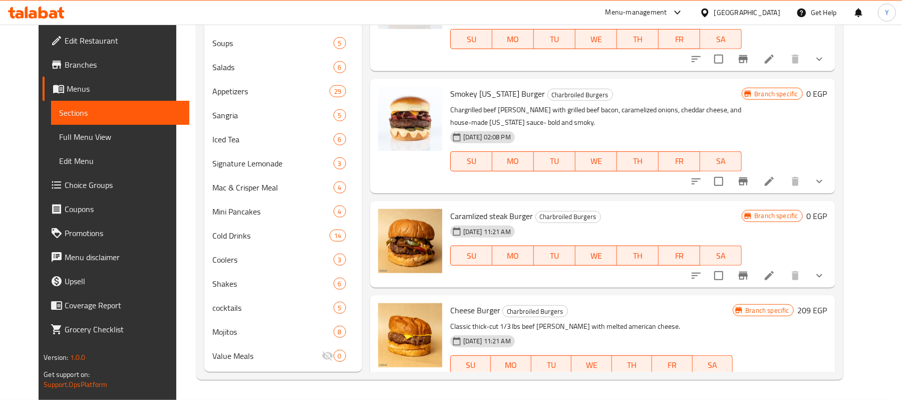
click at [826, 270] on icon "show more" at bounding box center [820, 276] width 12 height 12
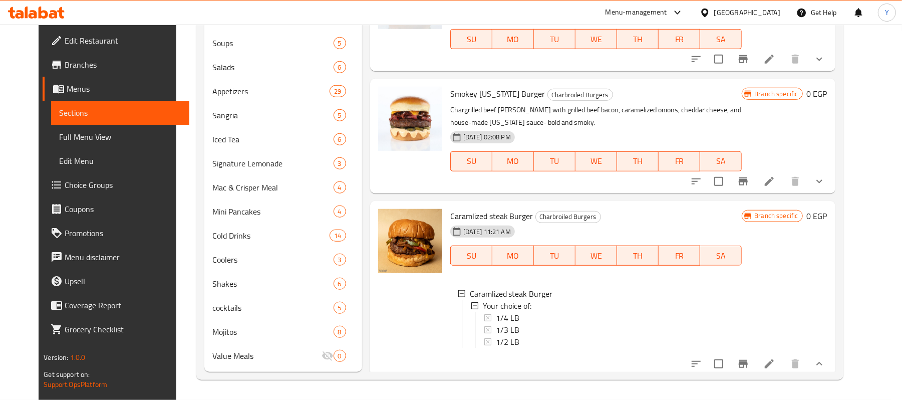
click at [784, 355] on li at bounding box center [770, 364] width 28 height 18
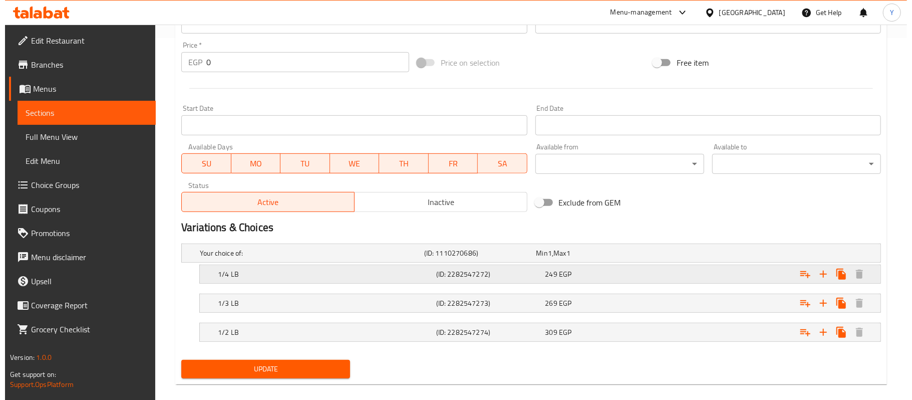
scroll to position [375, 0]
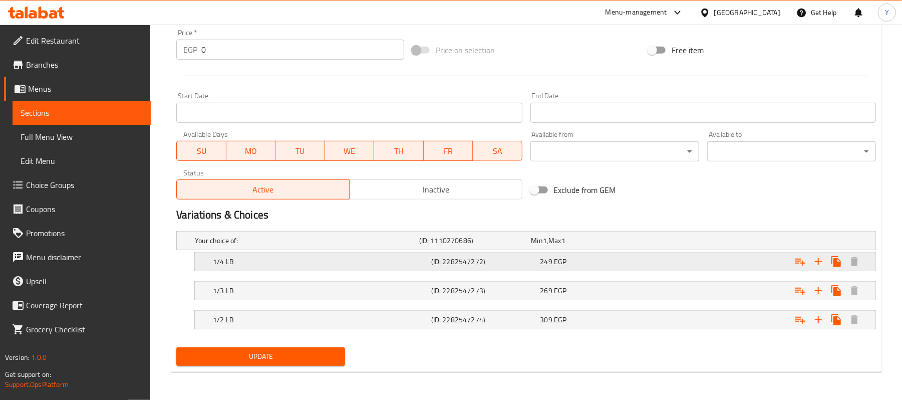
click at [407, 258] on h5 "1/4 LB" at bounding box center [320, 262] width 214 height 10
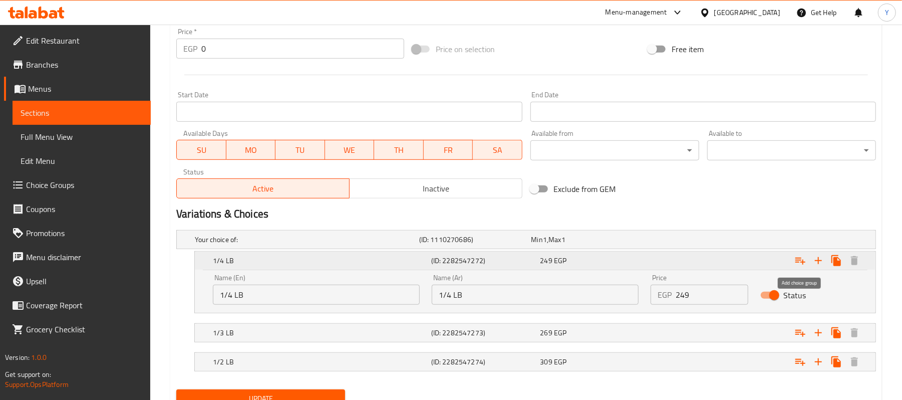
click at [802, 263] on icon "Expand" at bounding box center [801, 261] width 10 height 7
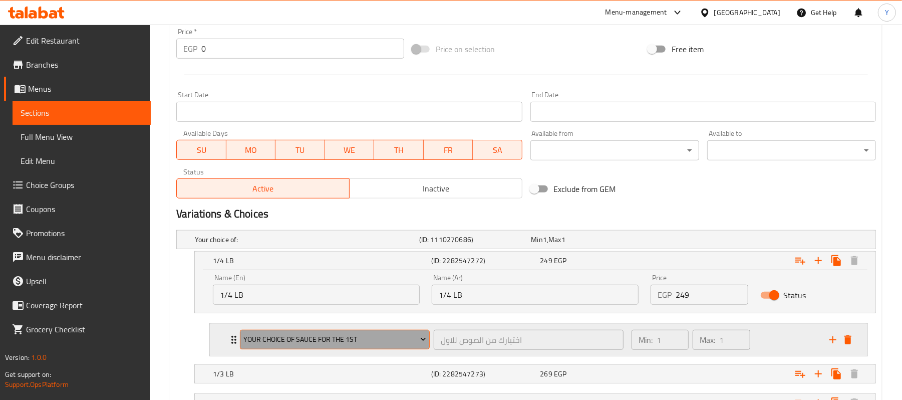
click at [331, 335] on span "Your Choice Of Sauce for the 1st" at bounding box center [335, 339] width 182 height 13
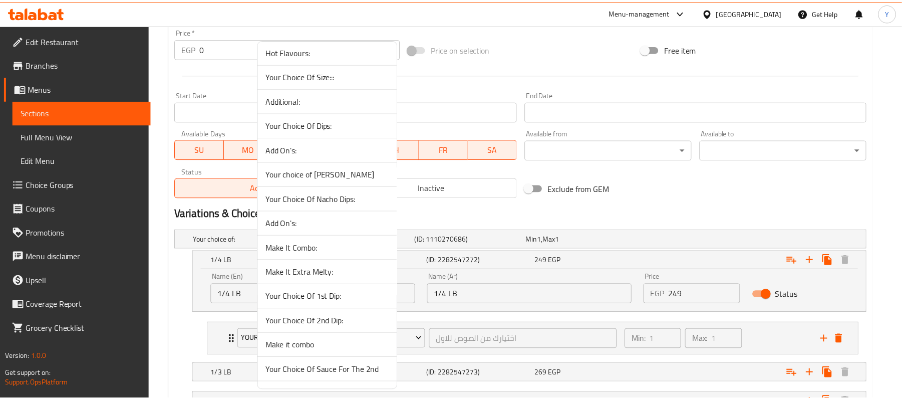
scroll to position [2205, 0]
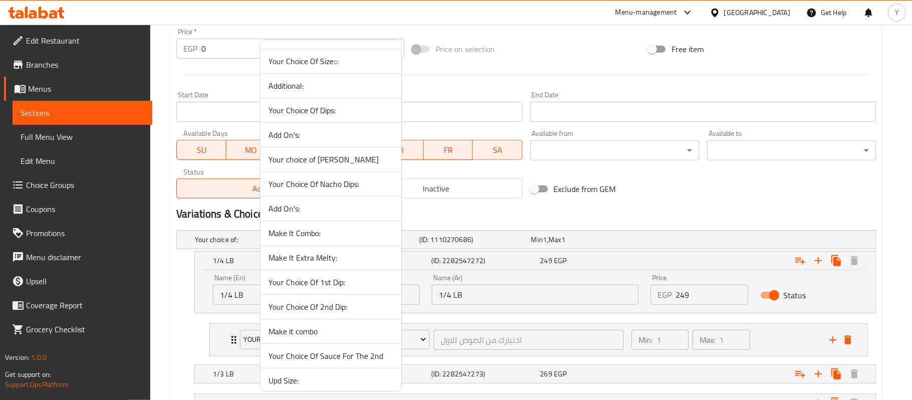
click at [333, 337] on span "Make it combo" at bounding box center [331, 331] width 125 height 12
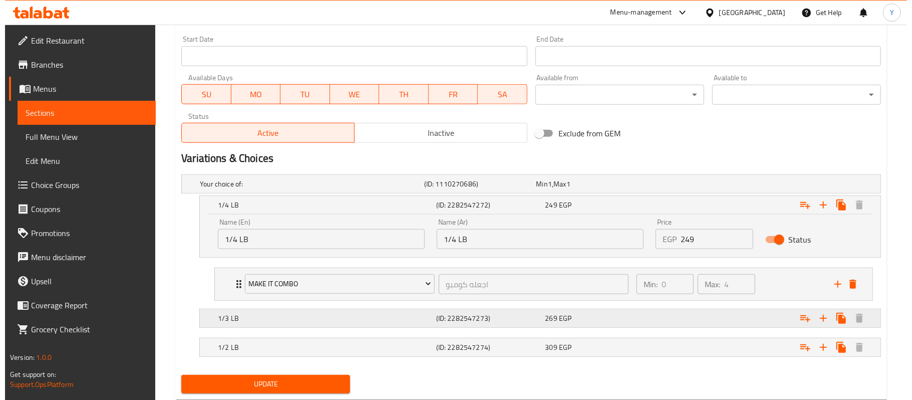
scroll to position [460, 0]
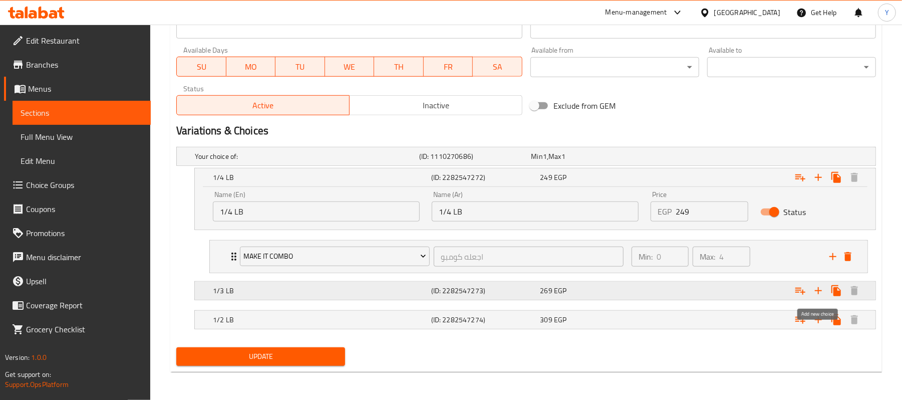
click at [814, 290] on icon "Expand" at bounding box center [819, 291] width 12 height 12
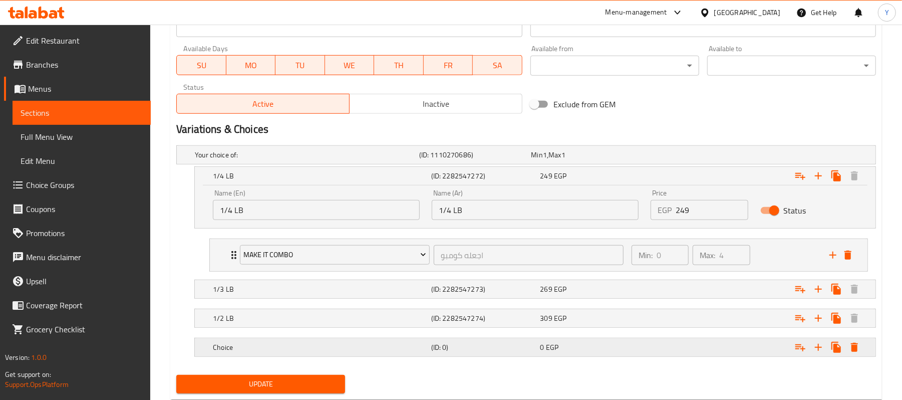
click at [854, 348] on icon "Expand" at bounding box center [854, 347] width 7 height 9
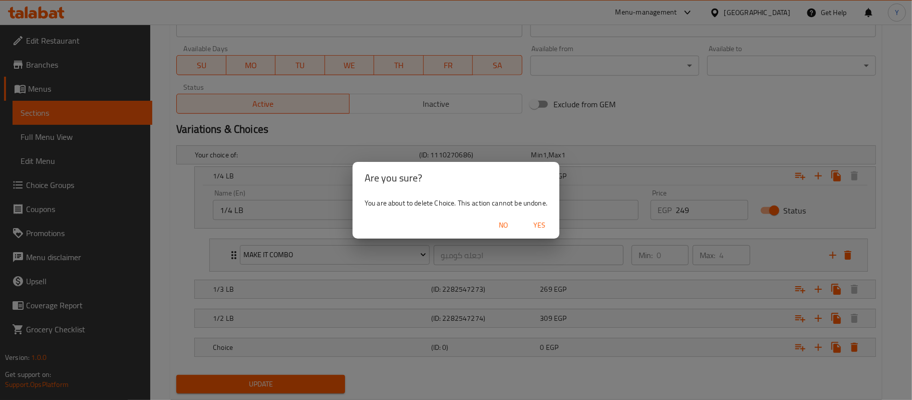
click at [538, 223] on span "Yes" at bounding box center [540, 225] width 24 height 13
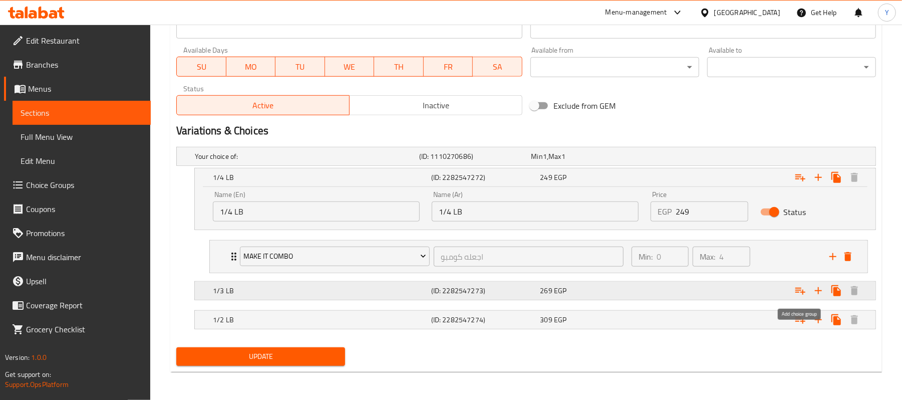
click at [802, 288] on icon "Expand" at bounding box center [801, 291] width 12 height 12
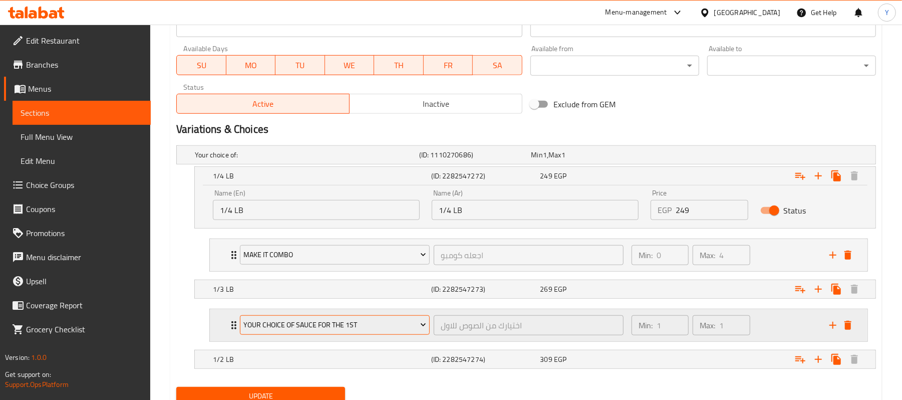
click at [367, 326] on span "Your Choice Of Sauce for the 1st" at bounding box center [335, 325] width 182 height 13
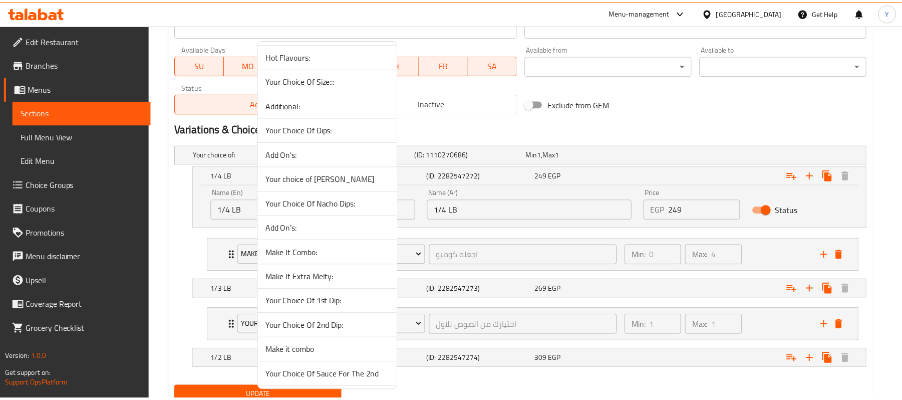
scroll to position [2205, 0]
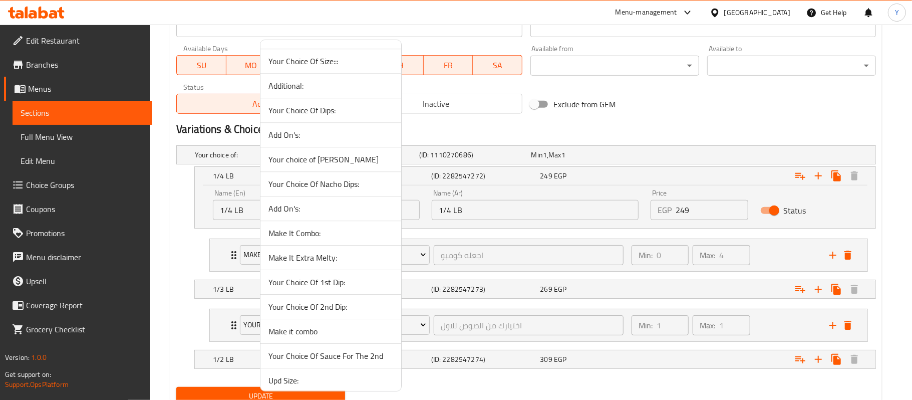
click at [324, 246] on li "Make It Combo:" at bounding box center [331, 233] width 141 height 25
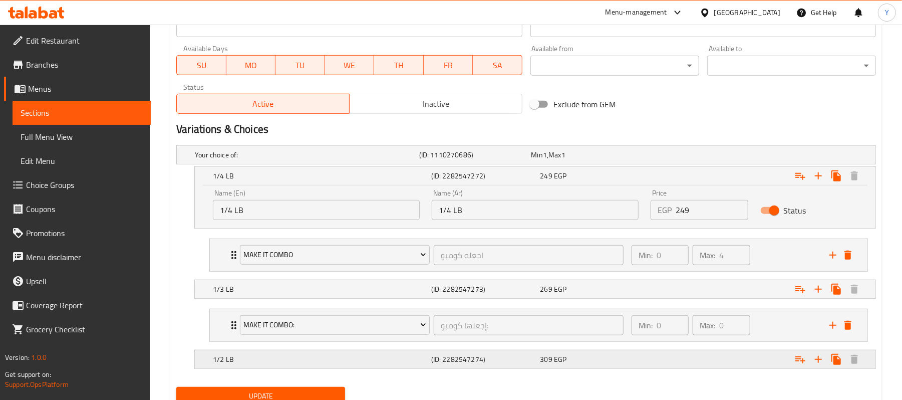
click at [587, 364] on div "309 EGP" at bounding box center [593, 359] width 105 height 10
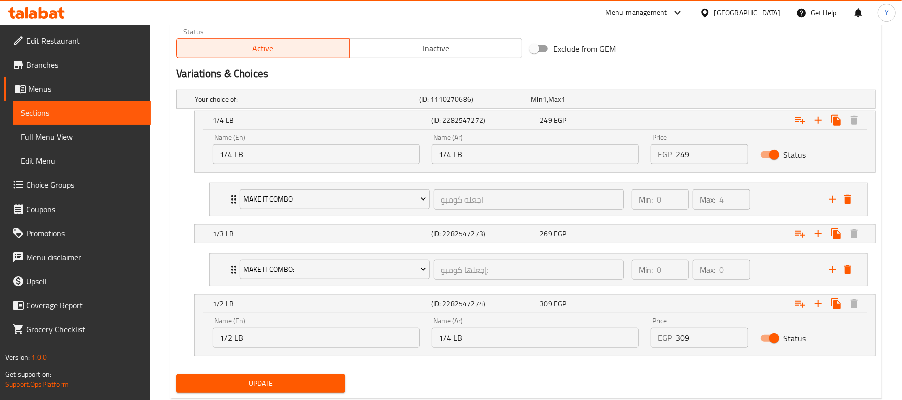
scroll to position [545, 0]
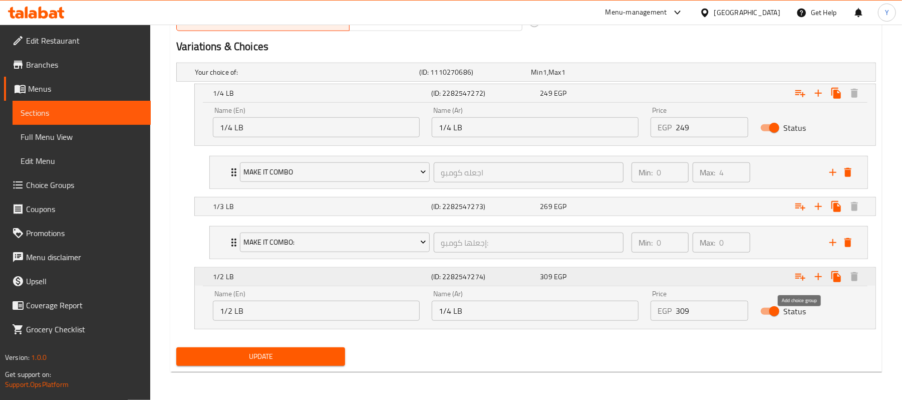
click at [804, 278] on icon "Expand" at bounding box center [801, 277] width 10 height 7
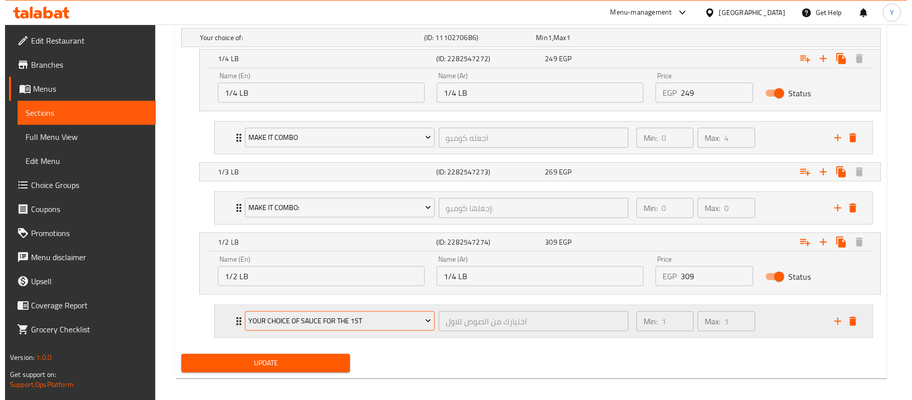
scroll to position [586, 0]
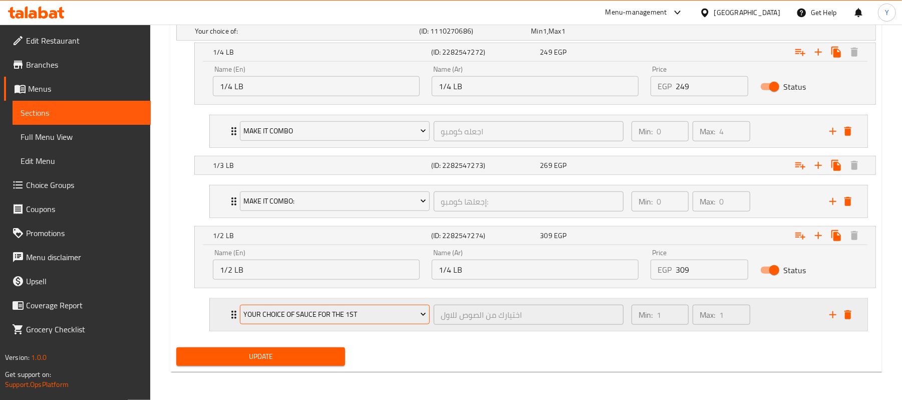
click at [365, 315] on span "Your Choice Of Sauce for the 1st" at bounding box center [335, 314] width 182 height 13
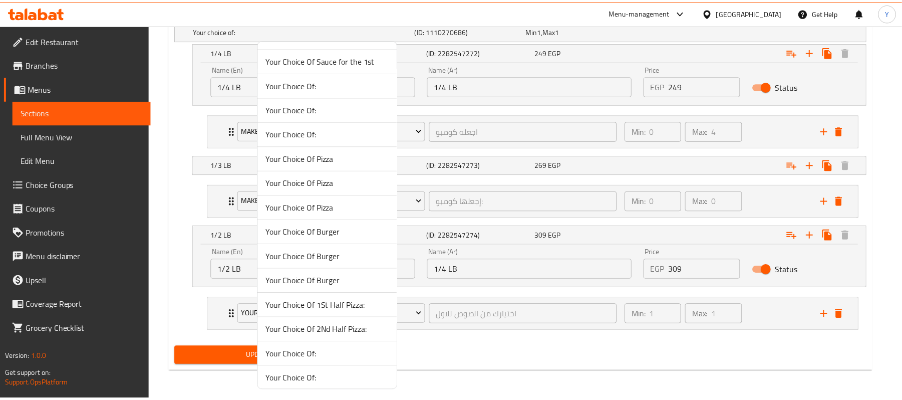
scroll to position [1203, 0]
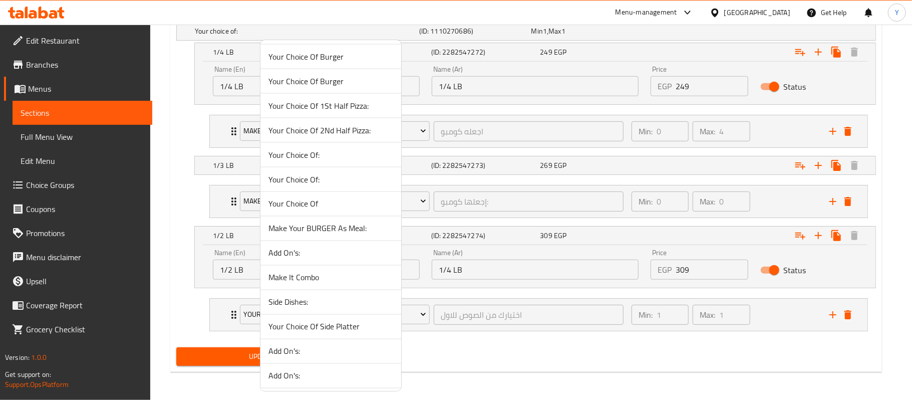
click at [335, 284] on span "Make It Combo" at bounding box center [331, 278] width 125 height 12
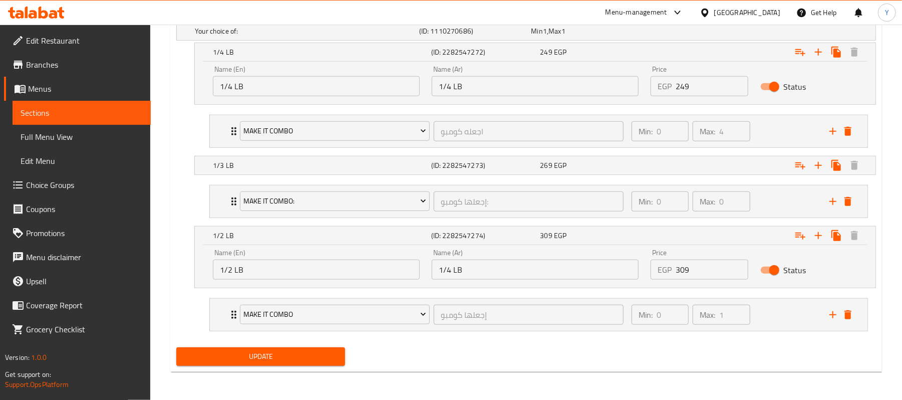
click at [315, 360] on span "Update" at bounding box center [260, 356] width 153 height 13
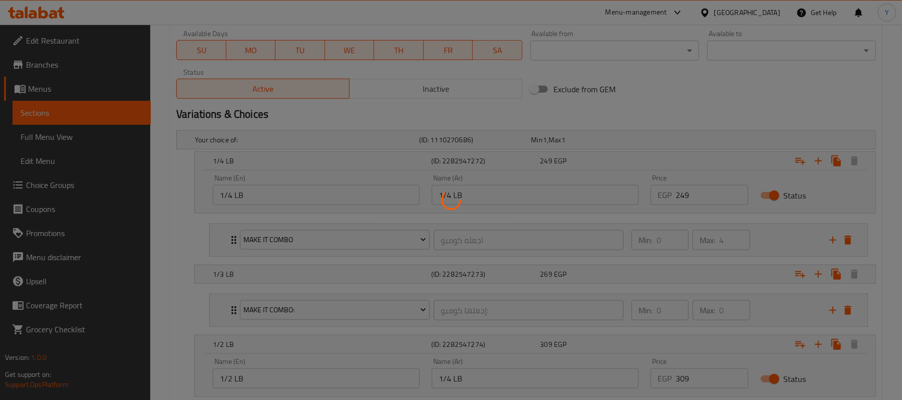
scroll to position [0, 0]
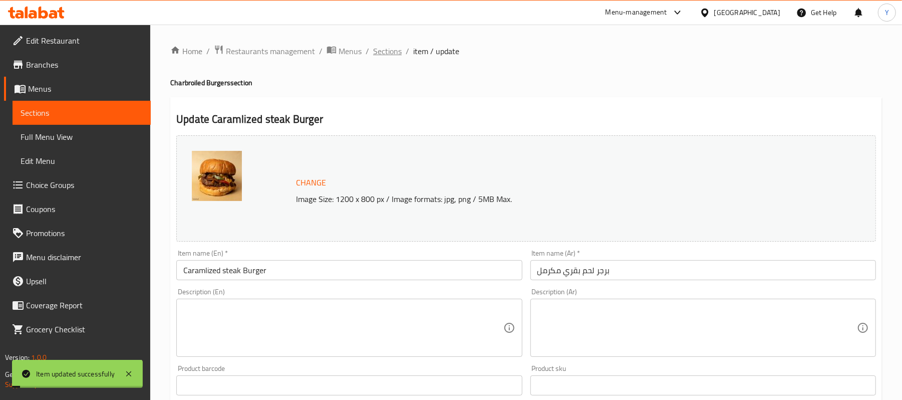
click at [389, 50] on span "Sections" at bounding box center [387, 51] width 29 height 12
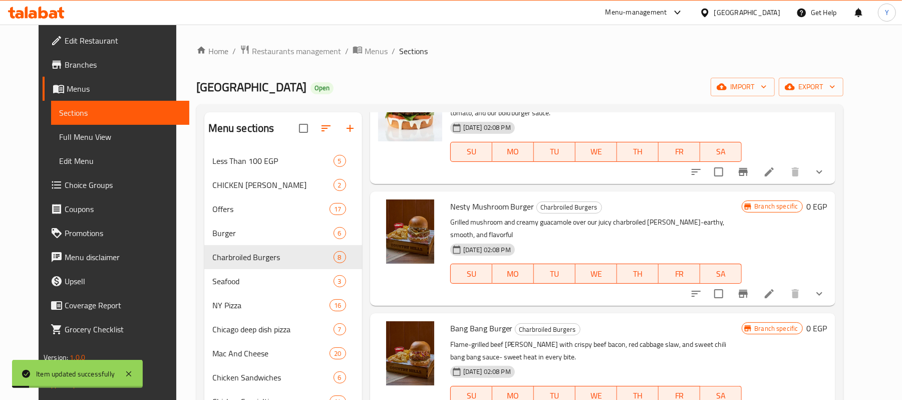
scroll to position [479, 0]
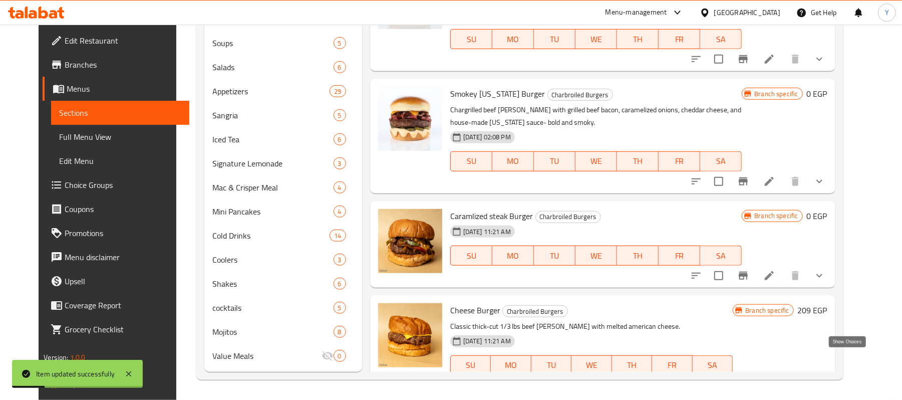
click at [826, 379] on icon "show more" at bounding box center [820, 385] width 12 height 12
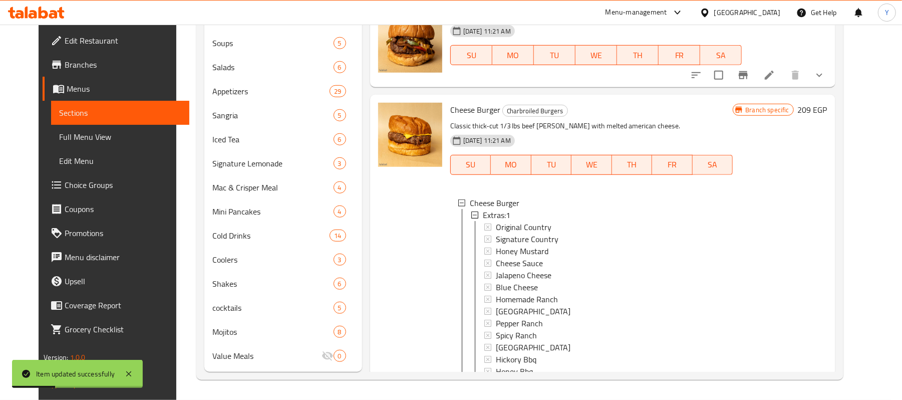
scroll to position [500, 0]
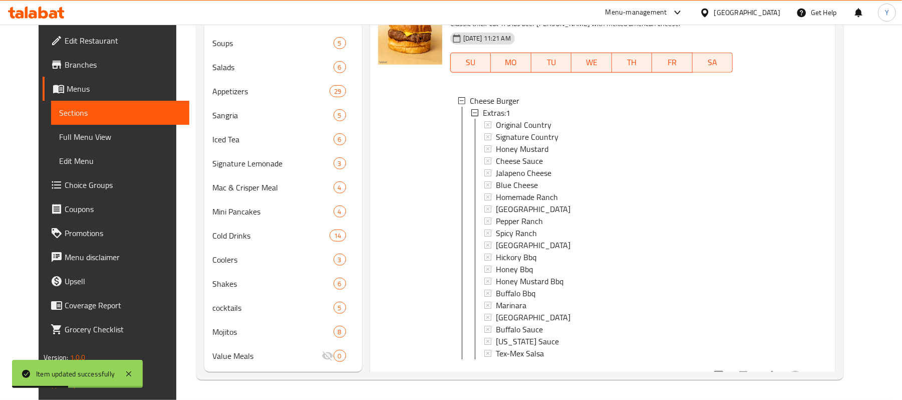
click at [776, 369] on icon at bounding box center [770, 375] width 12 height 12
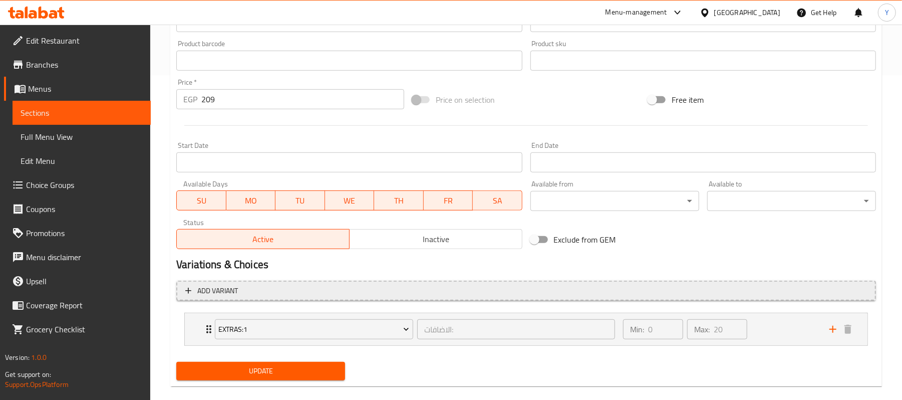
scroll to position [339, 0]
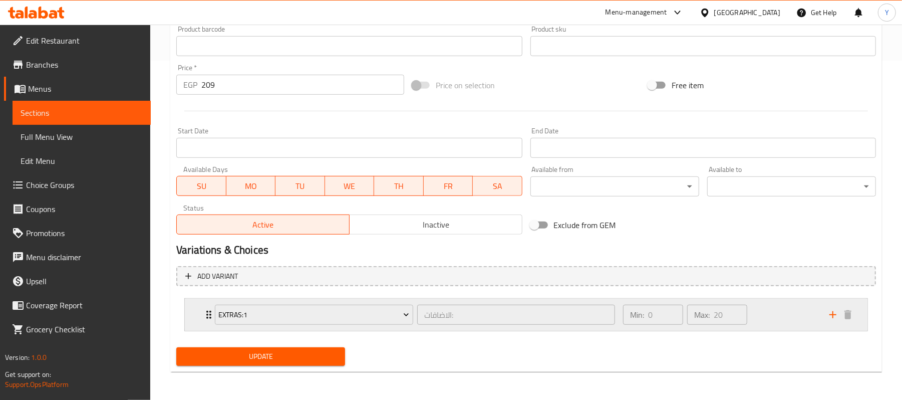
click at [828, 323] on div "Extras:1 الاضافات: ​ Min: 0 ​ Max: 20 ​" at bounding box center [520, 315] width 619 height 28
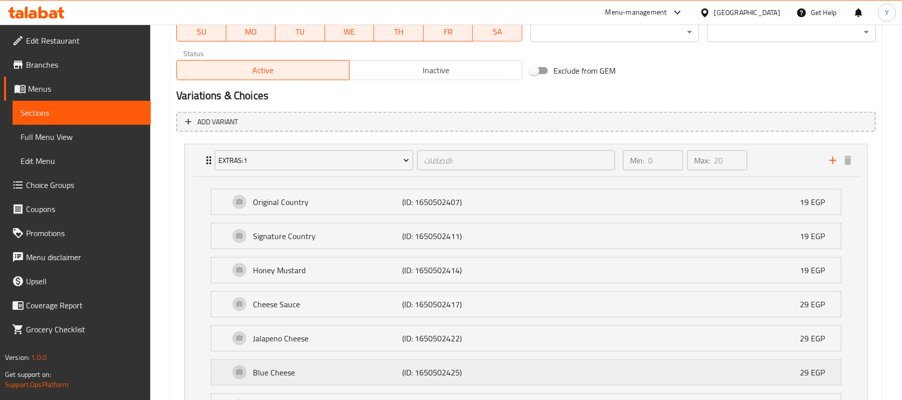
scroll to position [540, 0]
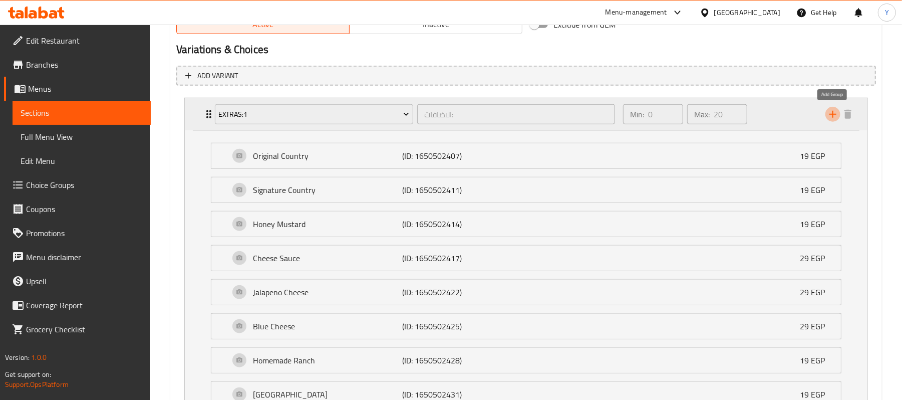
click at [834, 118] on icon "add" at bounding box center [833, 114] width 12 height 12
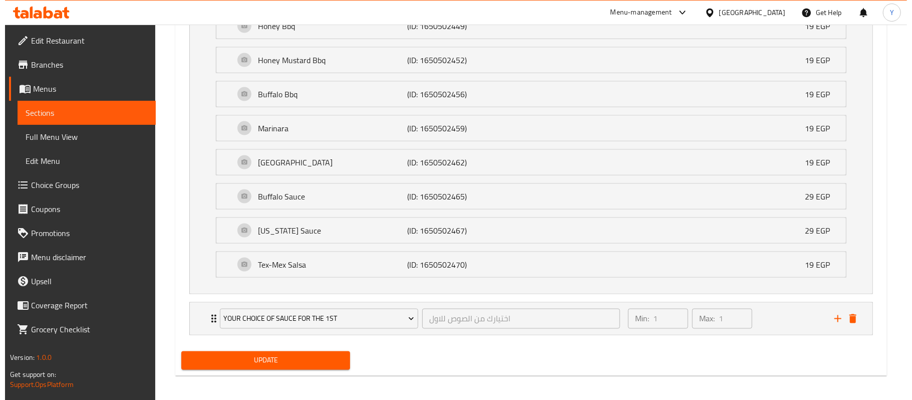
scroll to position [1089, 0]
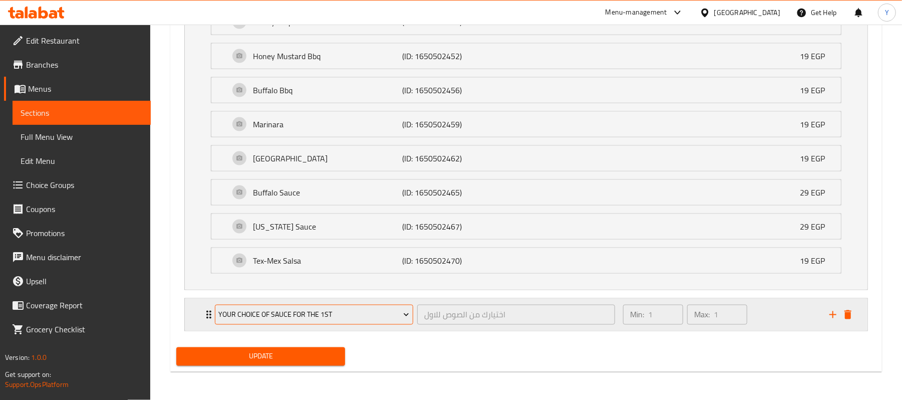
click at [336, 323] on button "Your Choice Of Sauce for the 1st" at bounding box center [314, 315] width 198 height 20
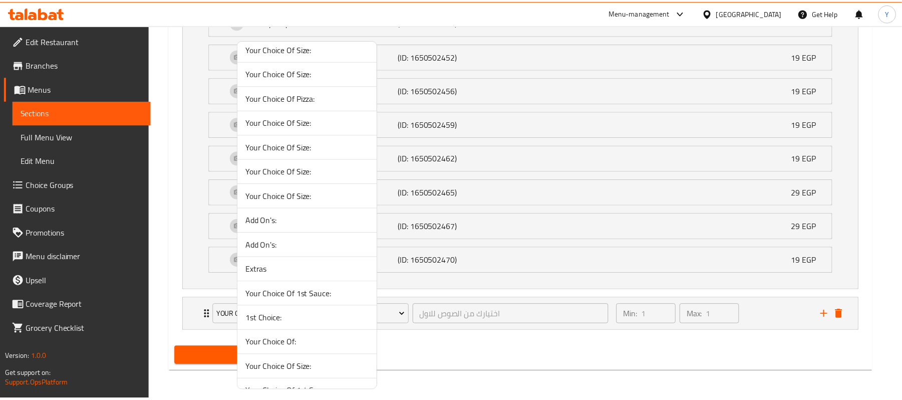
scroll to position [1403, 0]
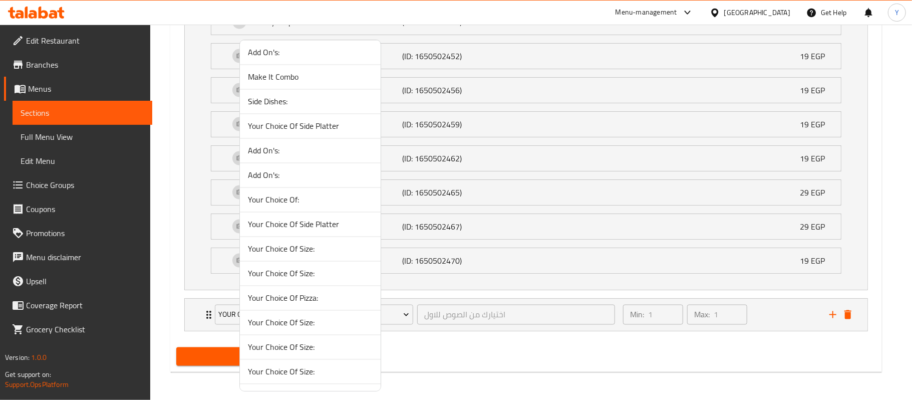
click at [312, 83] on span "Make It Combo" at bounding box center [310, 77] width 125 height 12
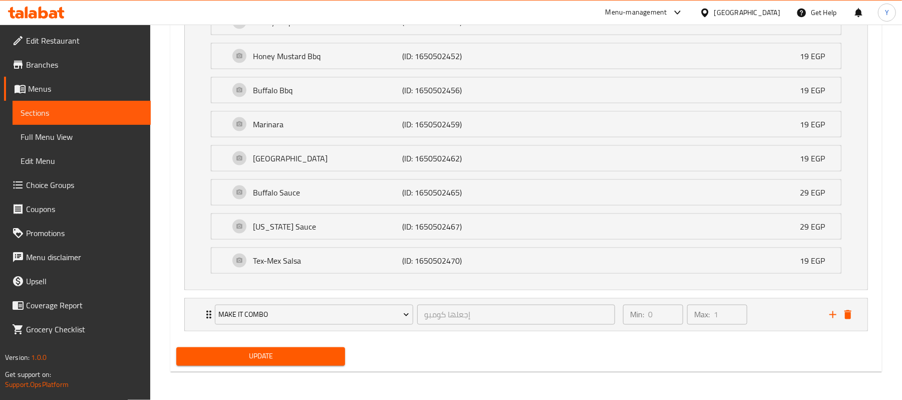
click at [268, 353] on span "Update" at bounding box center [260, 356] width 153 height 13
click at [202, 315] on div "Make It Combo إجعلها كومبو ​ Min: 0 ​ Max: 1 ​" at bounding box center [526, 315] width 683 height 32
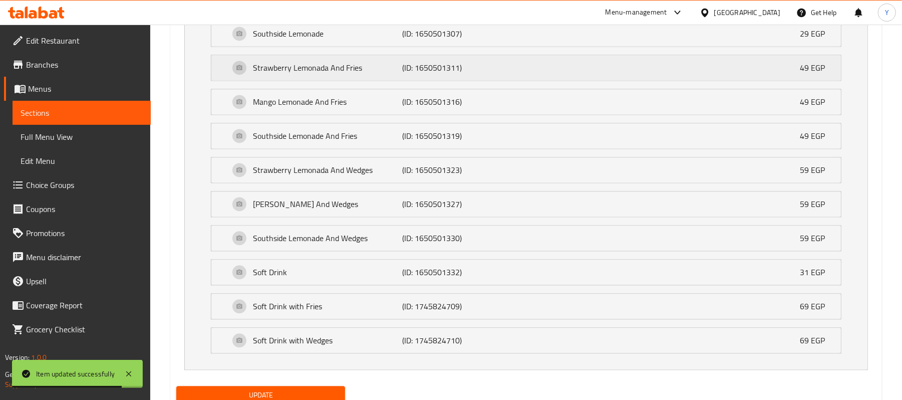
scroll to position [1490, 0]
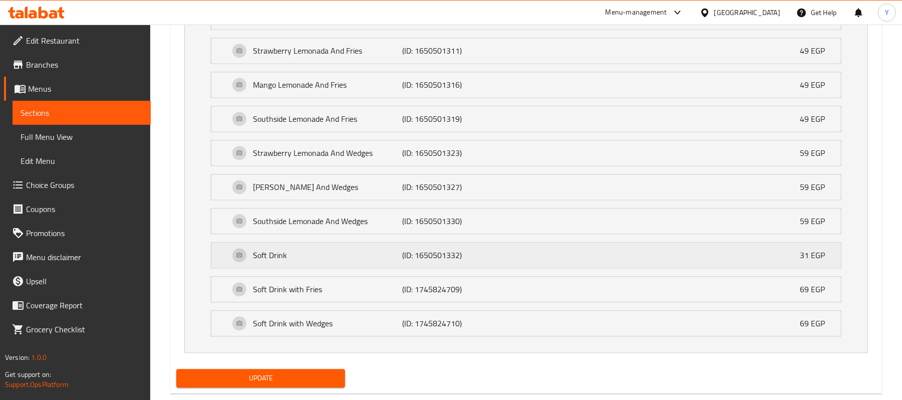
click at [366, 261] on p "Soft Drink" at bounding box center [327, 255] width 149 height 12
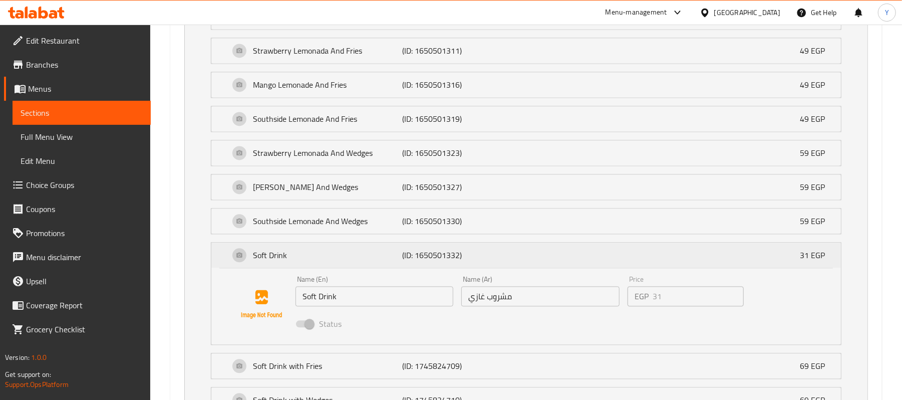
click at [366, 261] on p "Soft Drink" at bounding box center [327, 255] width 149 height 12
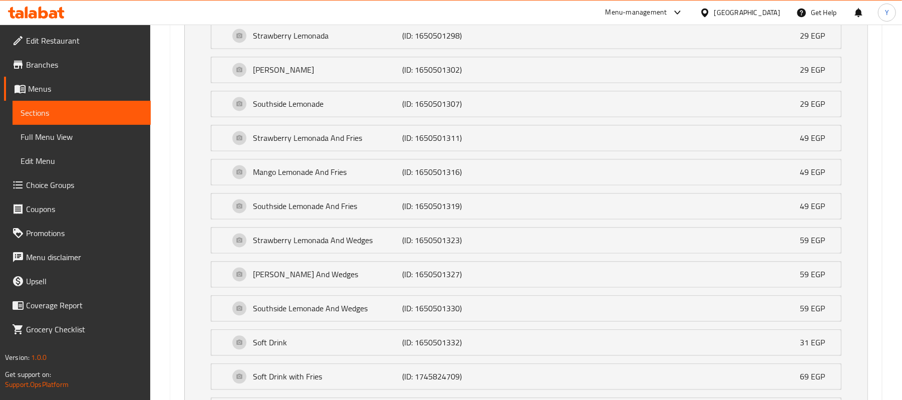
scroll to position [1523, 0]
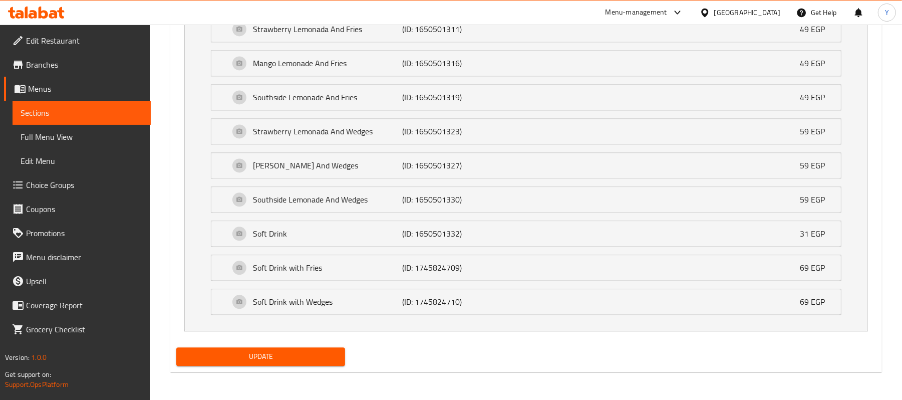
click at [286, 345] on div "Update" at bounding box center [260, 356] width 177 height 27
click at [287, 356] on span "Update" at bounding box center [260, 356] width 153 height 13
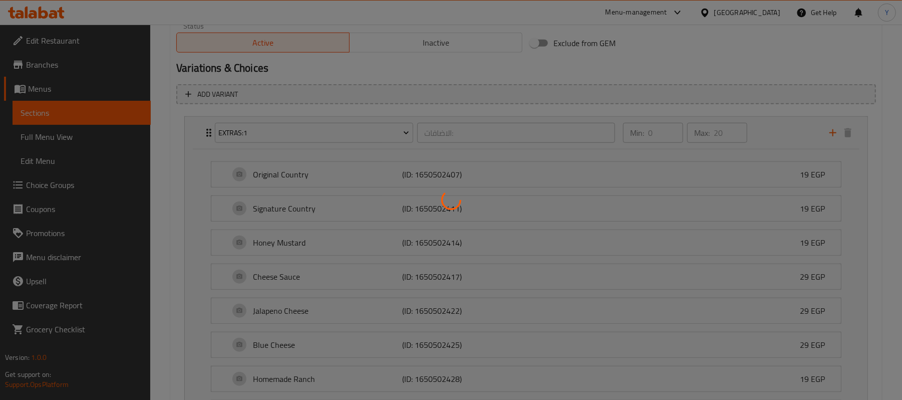
scroll to position [0, 0]
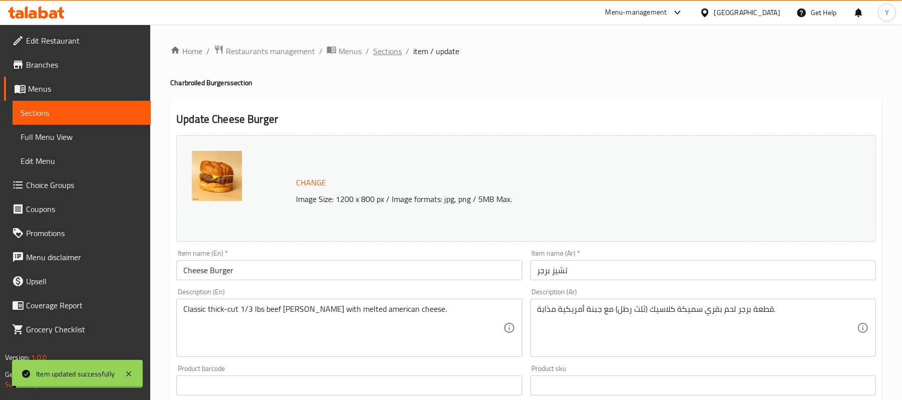
click at [380, 53] on span "Sections" at bounding box center [387, 51] width 29 height 12
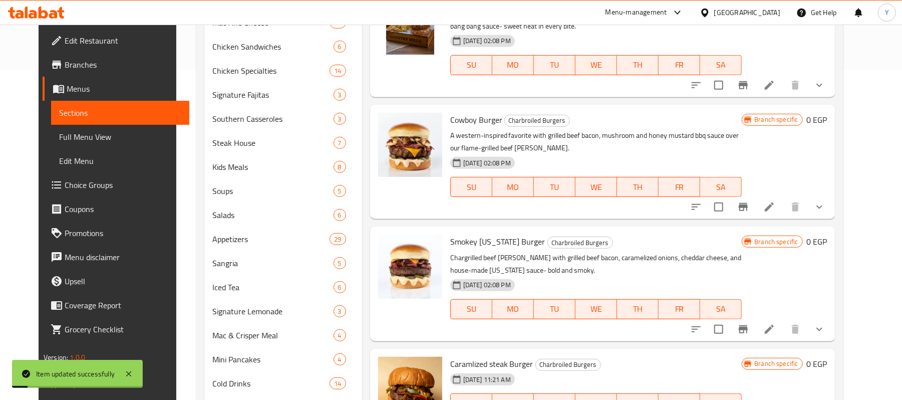
scroll to position [479, 0]
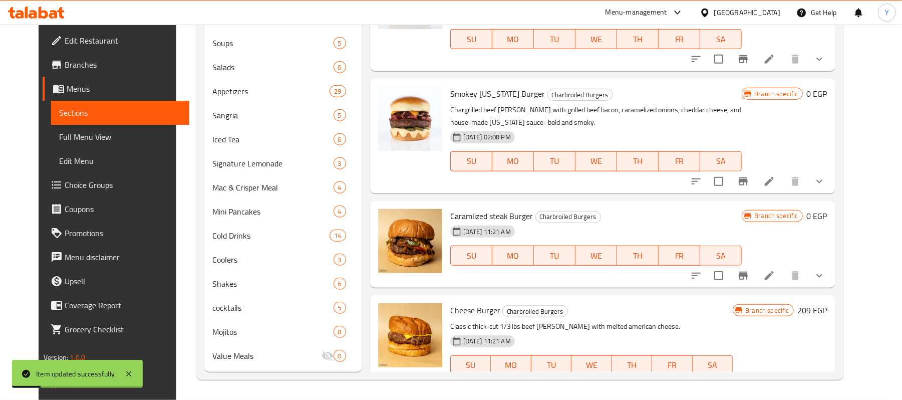
click at [784, 267] on li at bounding box center [770, 276] width 28 height 18
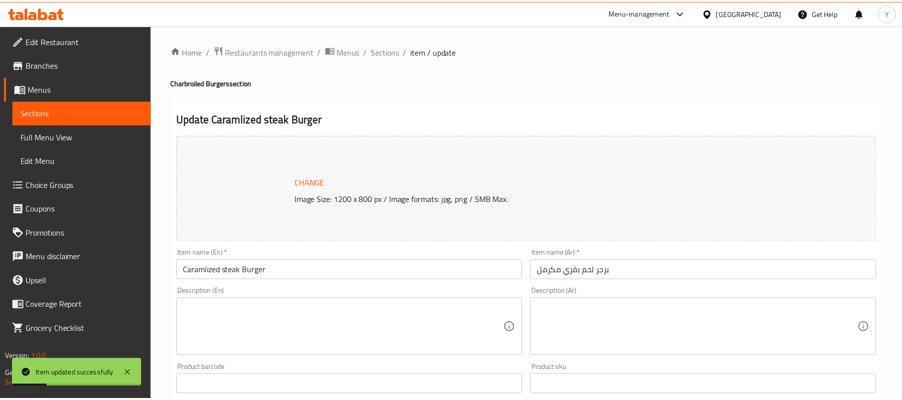
scroll to position [500, 0]
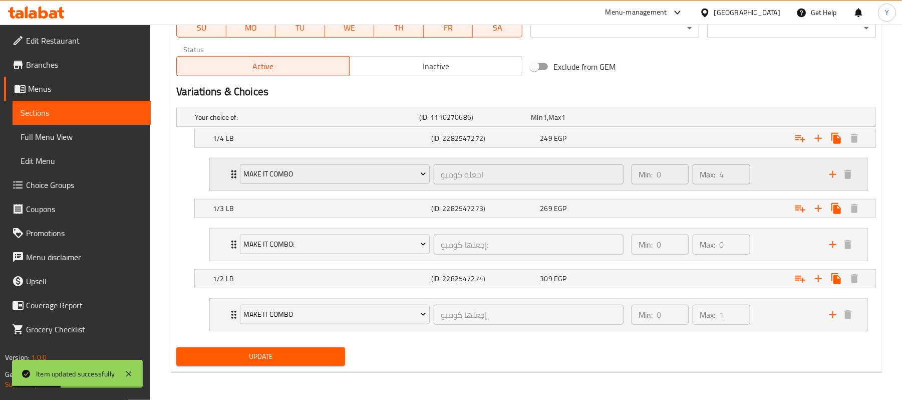
click at [322, 187] on div "Make it combo اجعله كومبو ​" at bounding box center [432, 174] width 396 height 32
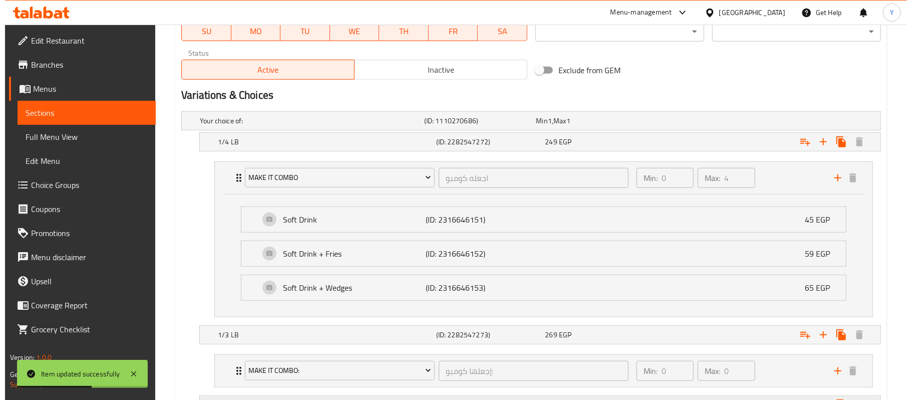
scroll to position [424, 0]
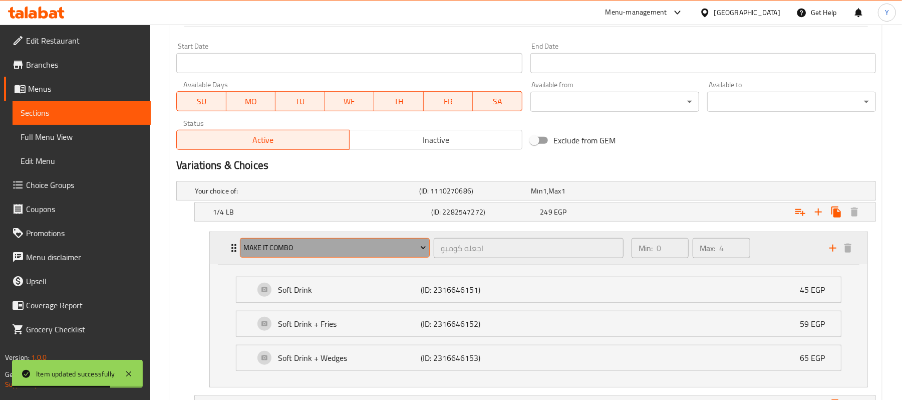
click at [370, 248] on span "Make it combo" at bounding box center [335, 248] width 182 height 13
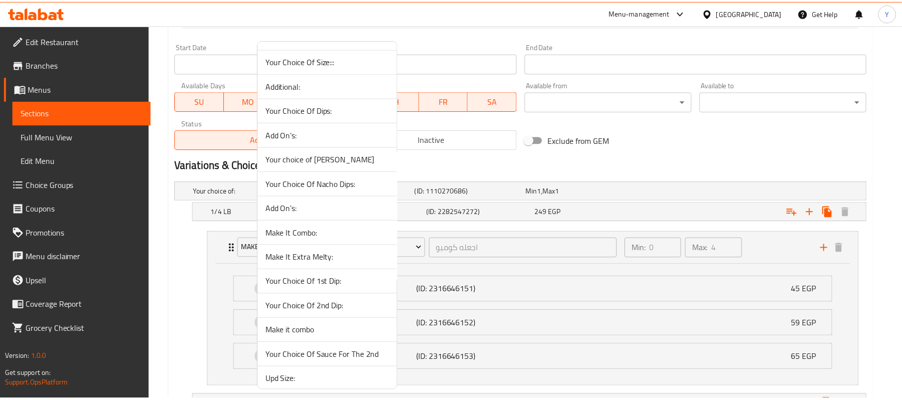
scroll to position [2405, 0]
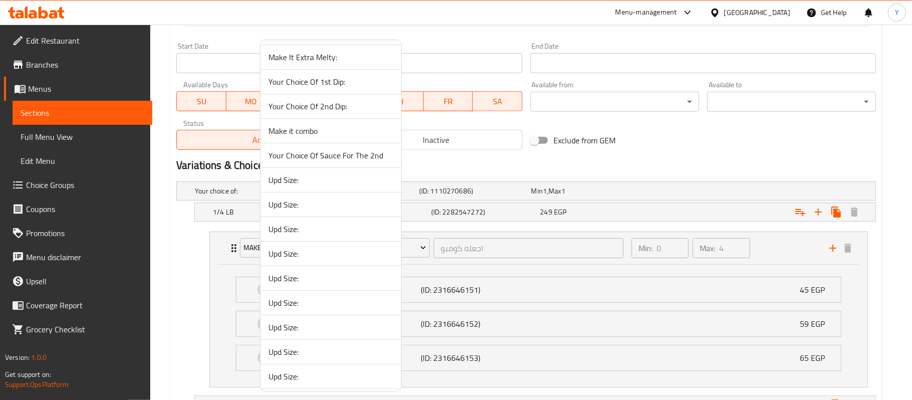
click at [327, 143] on li "Make it combo" at bounding box center [331, 131] width 141 height 25
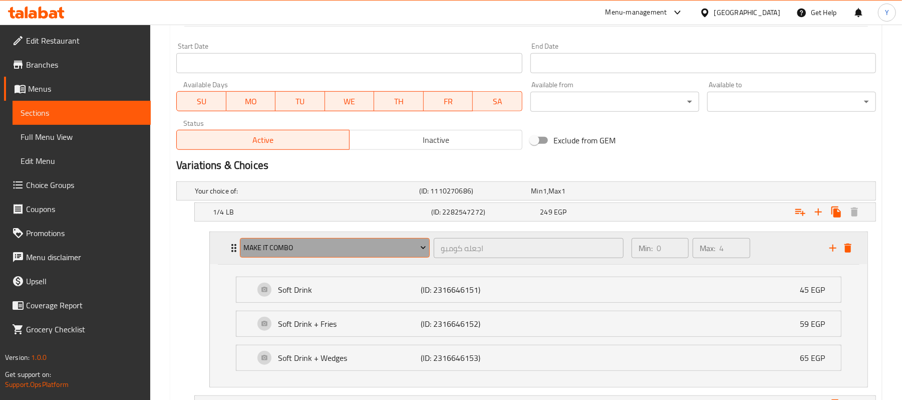
click at [338, 244] on span "Make it combo" at bounding box center [335, 248] width 182 height 13
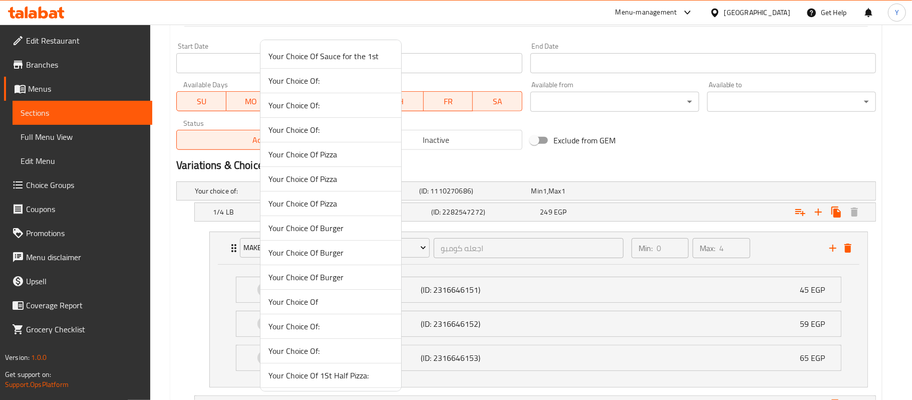
click at [768, 245] on div at bounding box center [456, 200] width 912 height 400
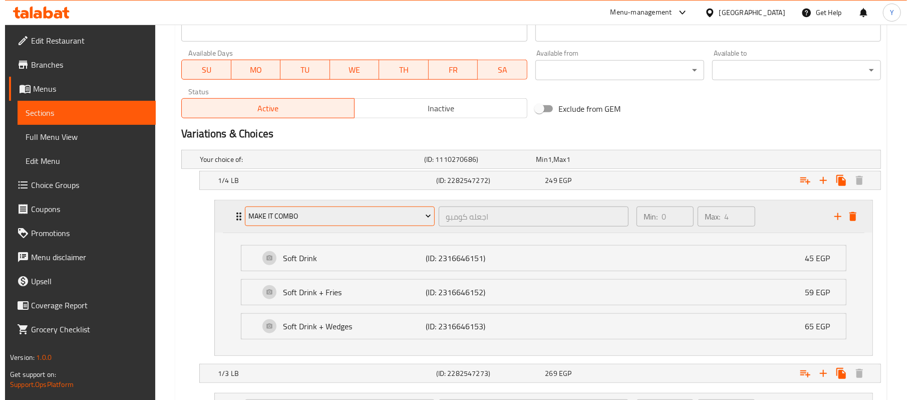
scroll to position [424, 0]
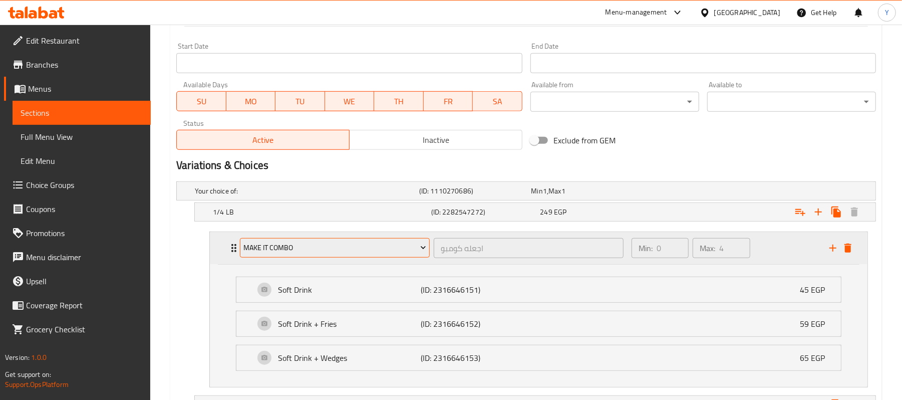
click at [363, 250] on span "Make it combo" at bounding box center [335, 248] width 182 height 13
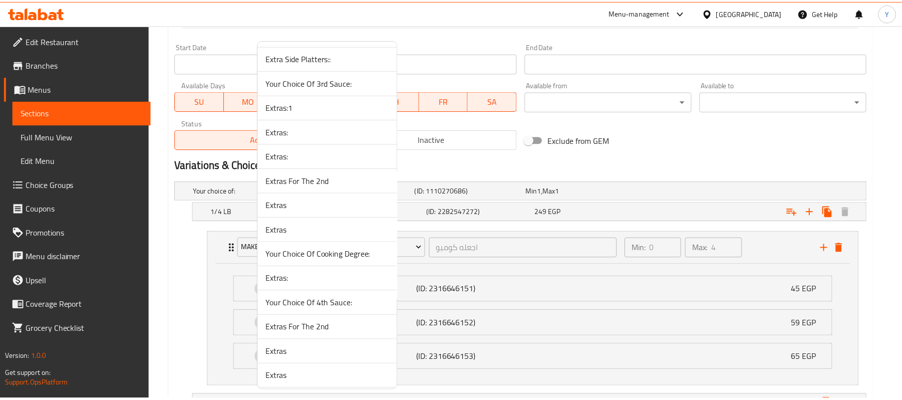
scroll to position [3529, 0]
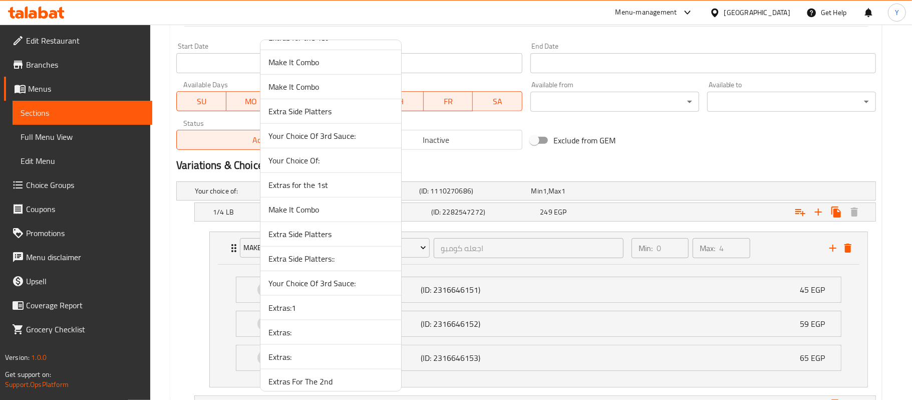
click at [335, 93] on span "Make It Combo" at bounding box center [331, 87] width 125 height 12
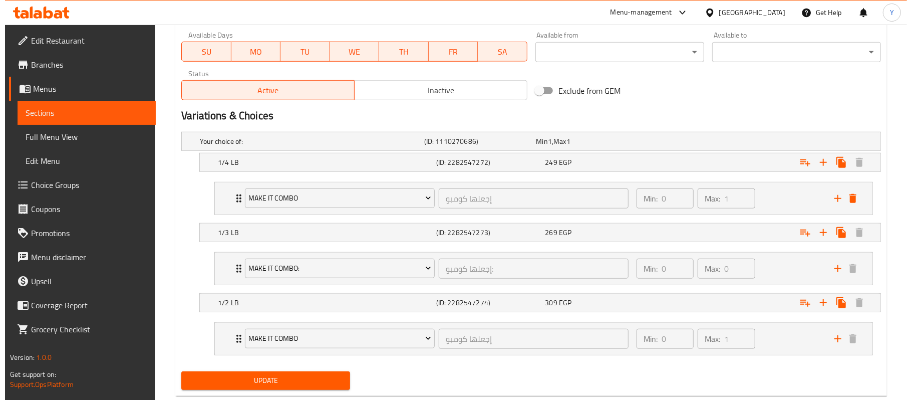
scroll to position [500, 0]
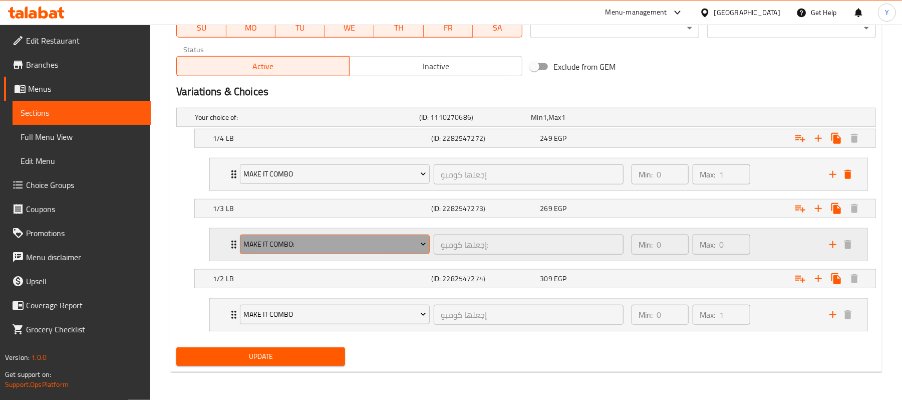
click at [322, 243] on span "Make It Combo:" at bounding box center [335, 244] width 182 height 13
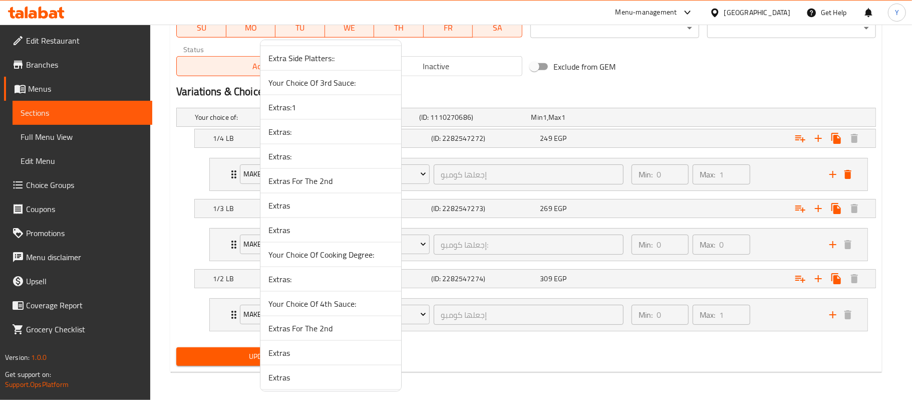
scroll to position [3529, 0]
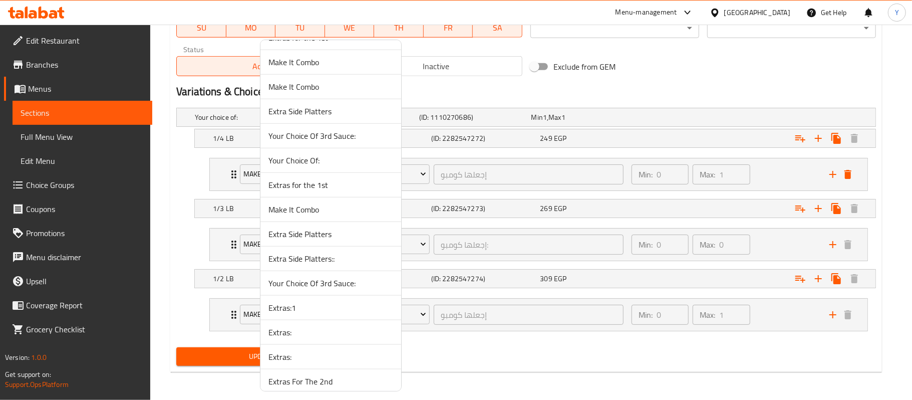
click at [314, 93] on span "Make It Combo" at bounding box center [331, 87] width 125 height 12
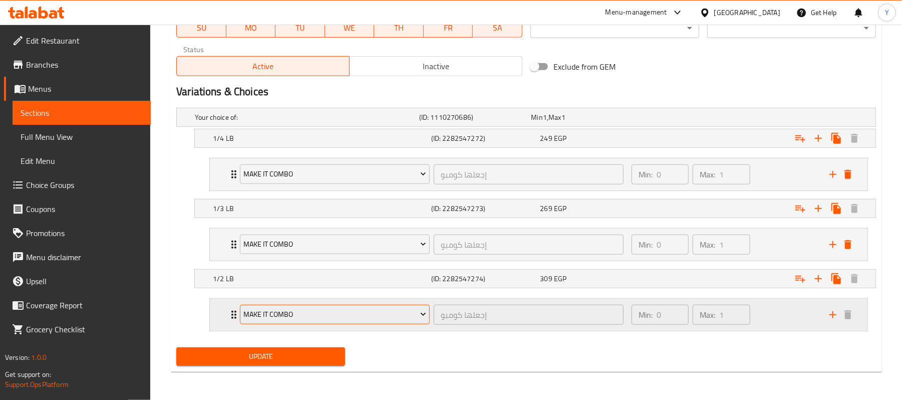
click at [315, 310] on span "Make It Combo" at bounding box center [335, 314] width 182 height 13
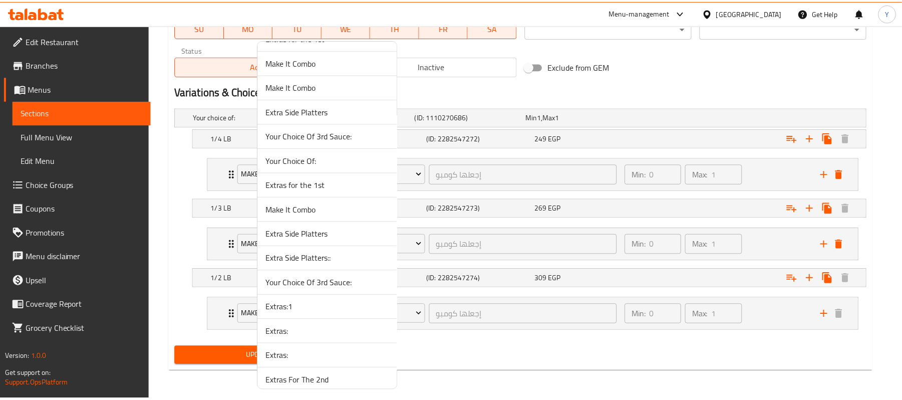
scroll to position [3329, 0]
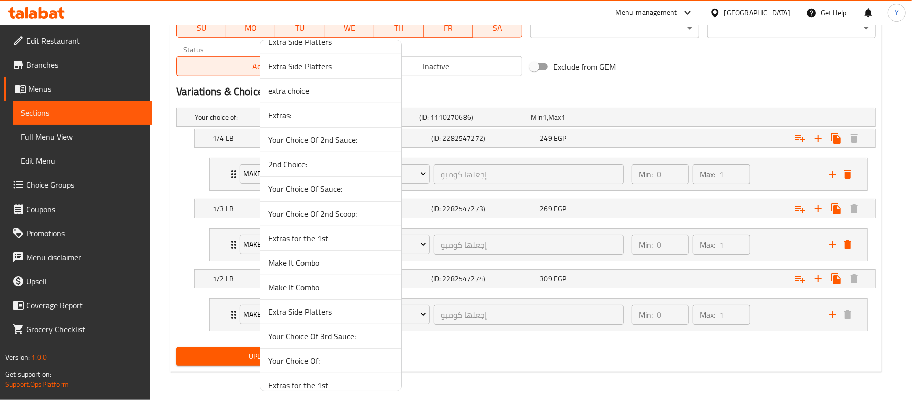
click at [303, 293] on span "Make It Combo" at bounding box center [331, 287] width 125 height 12
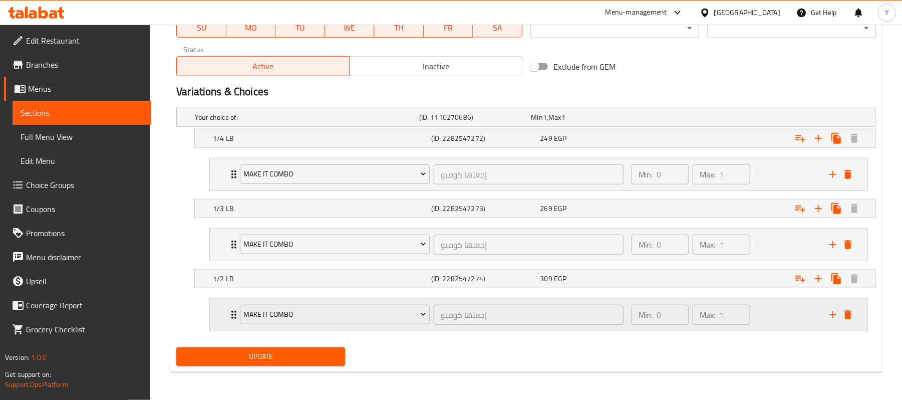
click at [231, 309] on icon "Expand" at bounding box center [234, 315] width 12 height 12
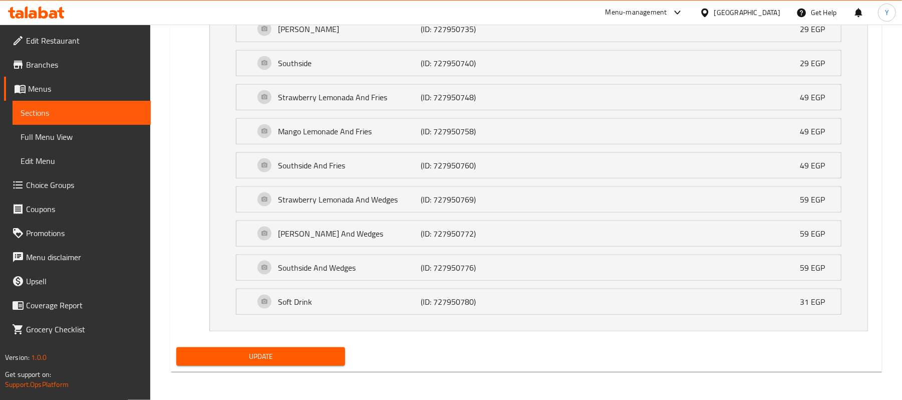
scroll to position [865, 0]
click at [282, 356] on span "Update" at bounding box center [260, 356] width 153 height 13
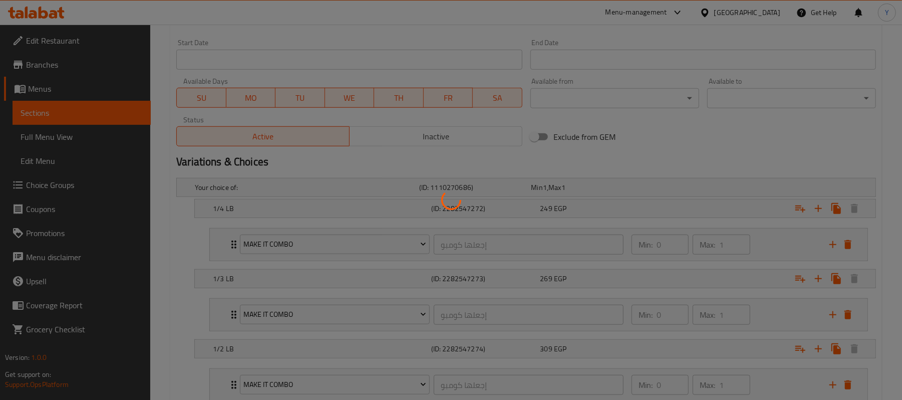
scroll to position [0, 0]
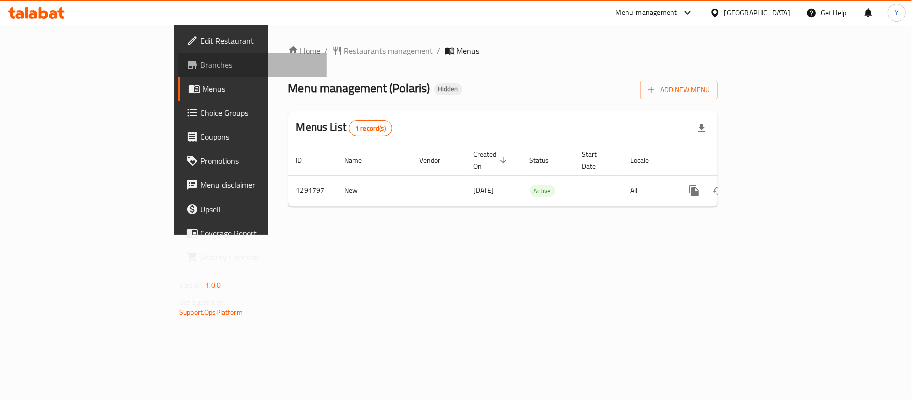
click at [200, 71] on span "Branches" at bounding box center [259, 65] width 118 height 12
